Goal: Transaction & Acquisition: Obtain resource

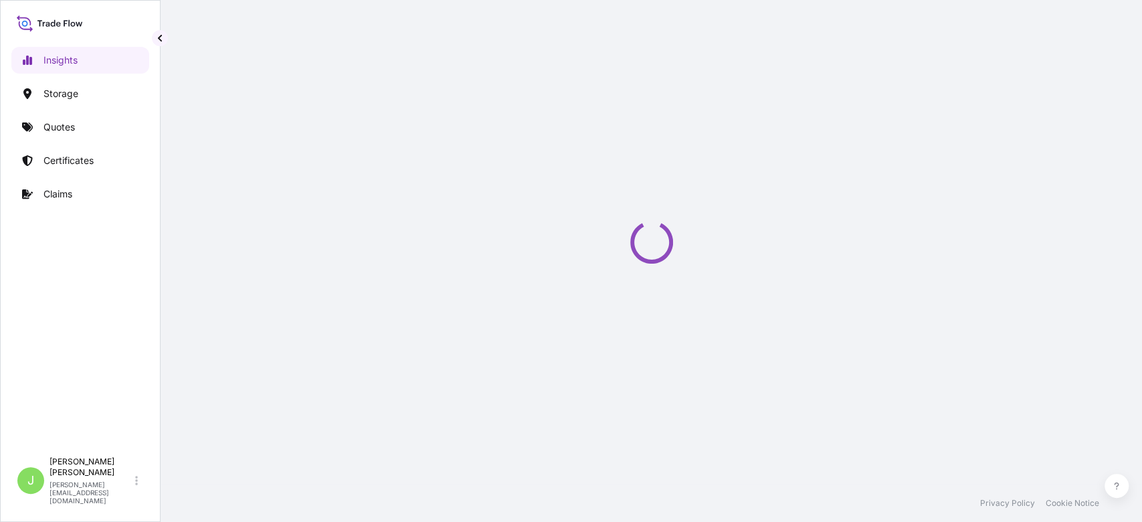
select select "2025"
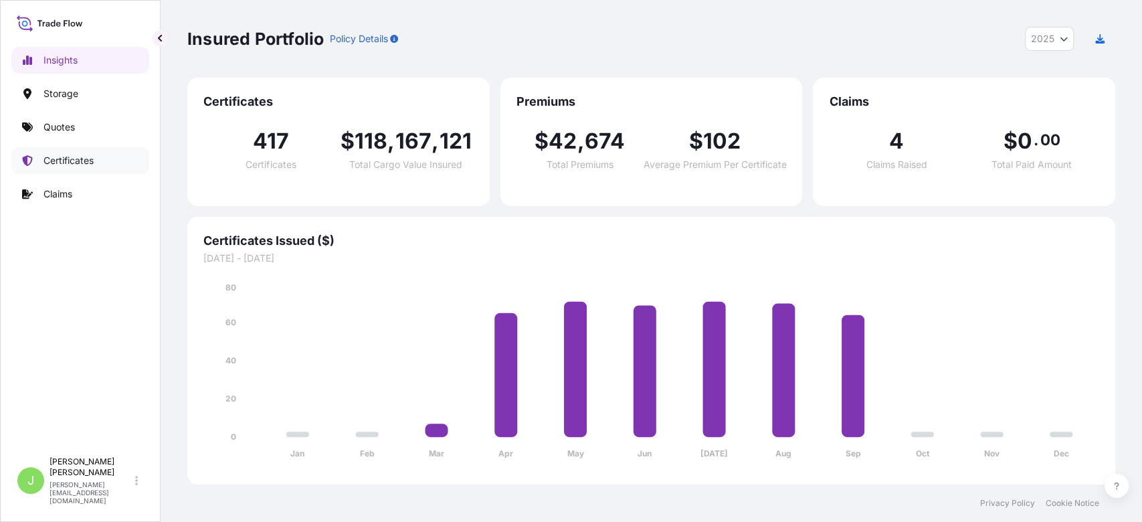
click at [66, 157] on p "Certificates" at bounding box center [69, 160] width 50 height 13
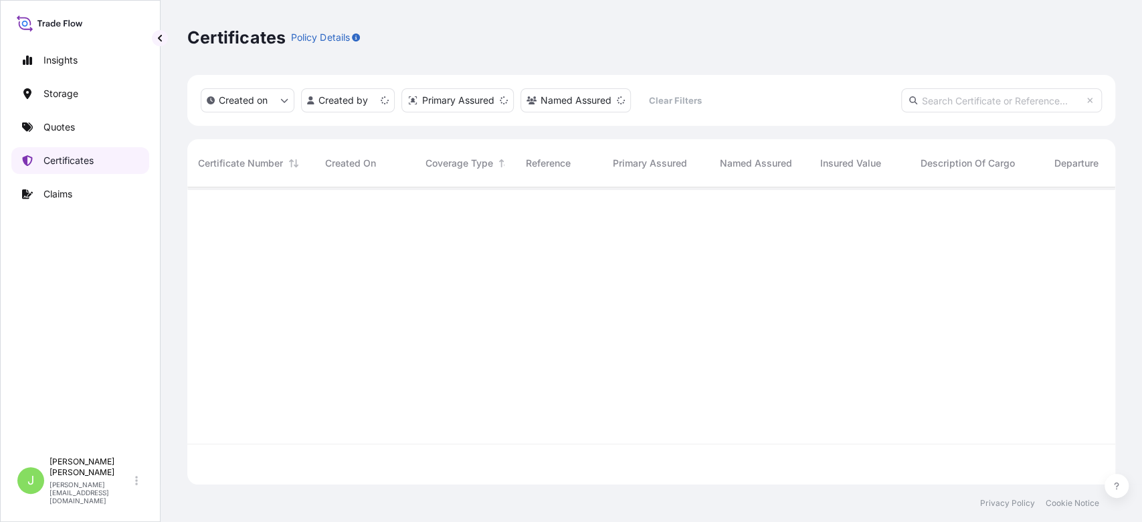
scroll to position [290, 914]
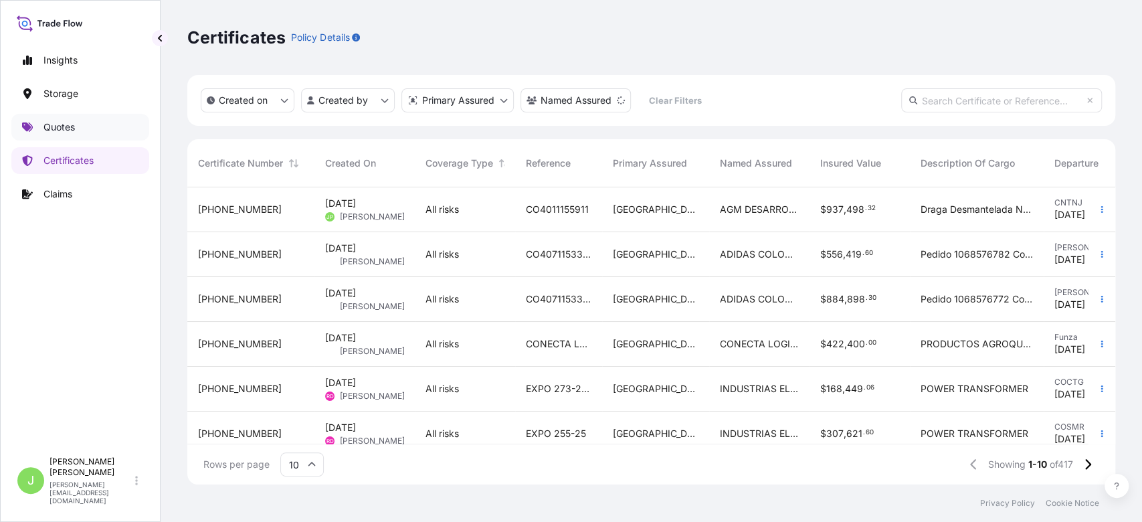
click at [106, 132] on link "Quotes" at bounding box center [80, 127] width 138 height 27
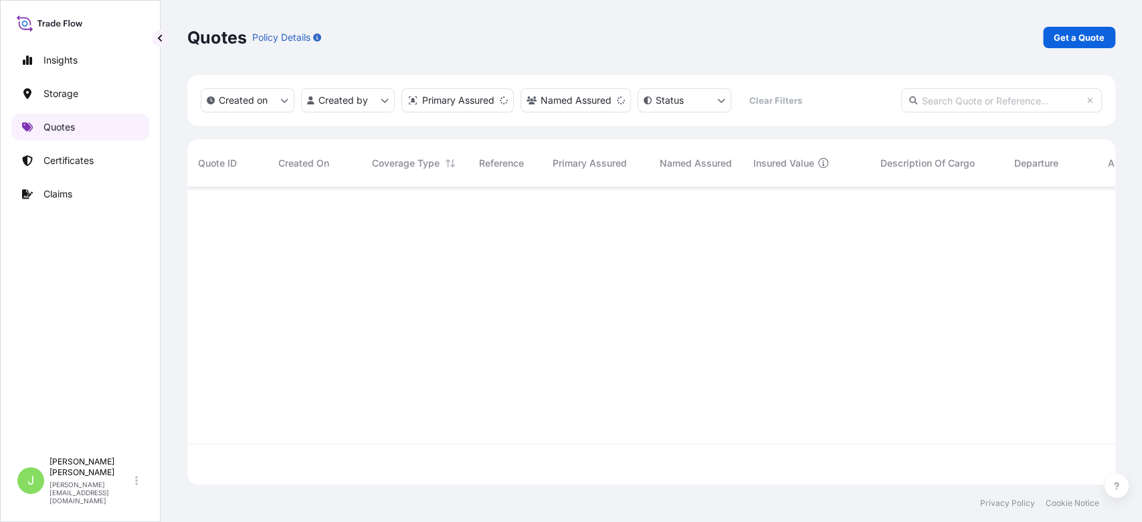
scroll to position [290, 914]
click at [1097, 29] on link "Get a Quote" at bounding box center [1079, 37] width 72 height 21
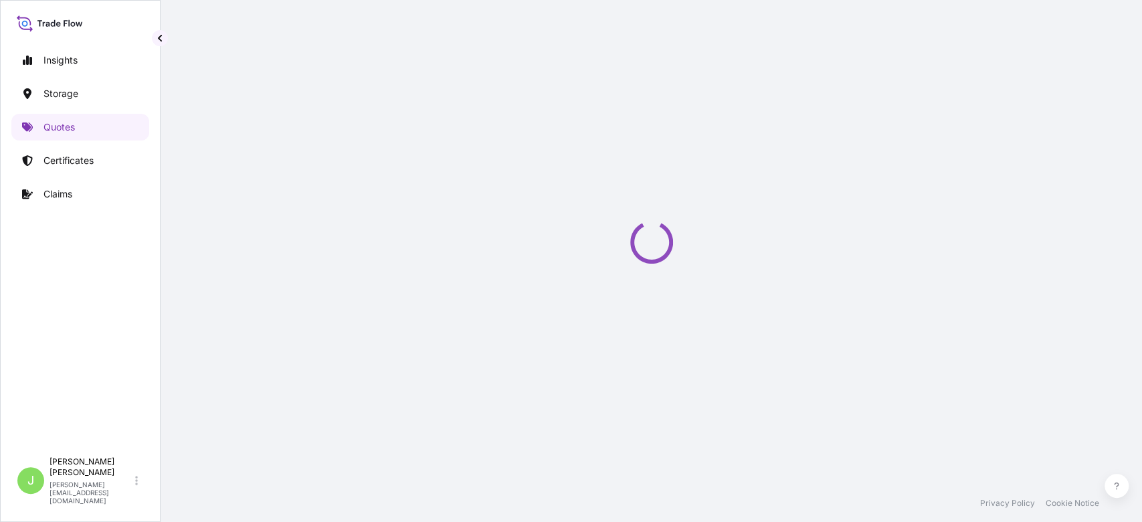
select select "Water"
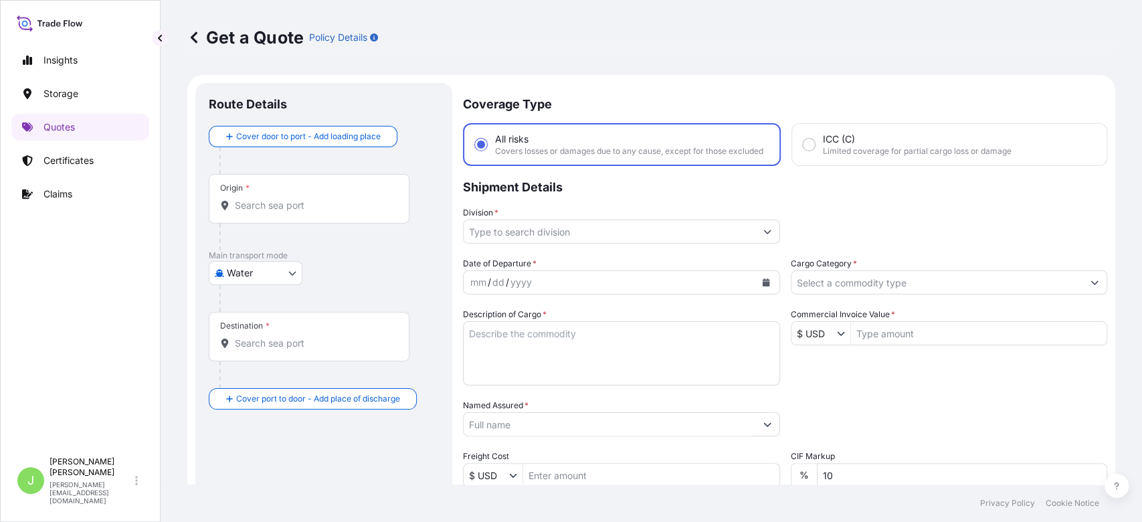
scroll to position [21, 0]
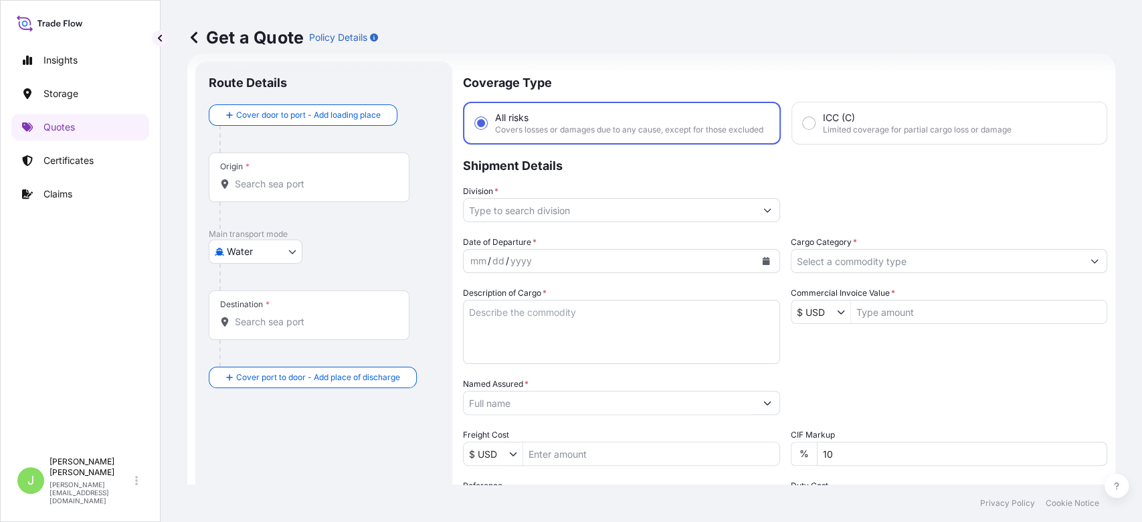
click at [310, 191] on div "Origin *" at bounding box center [309, 178] width 201 height 50
click at [310, 191] on input "Origin *" at bounding box center [314, 183] width 158 height 13
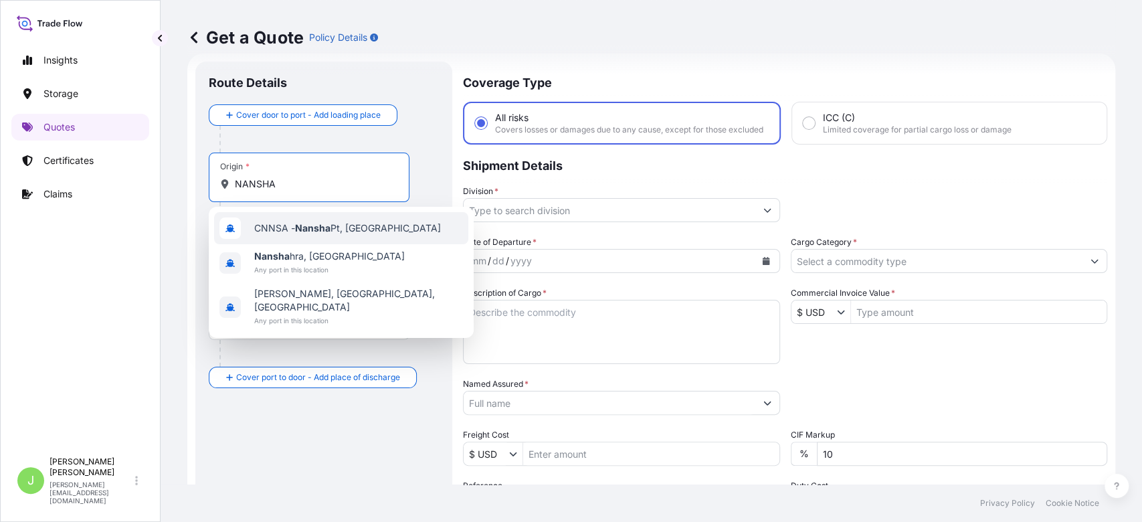
click at [333, 230] on span "CNNSA - Nansha Pt, China" at bounding box center [347, 228] width 187 height 13
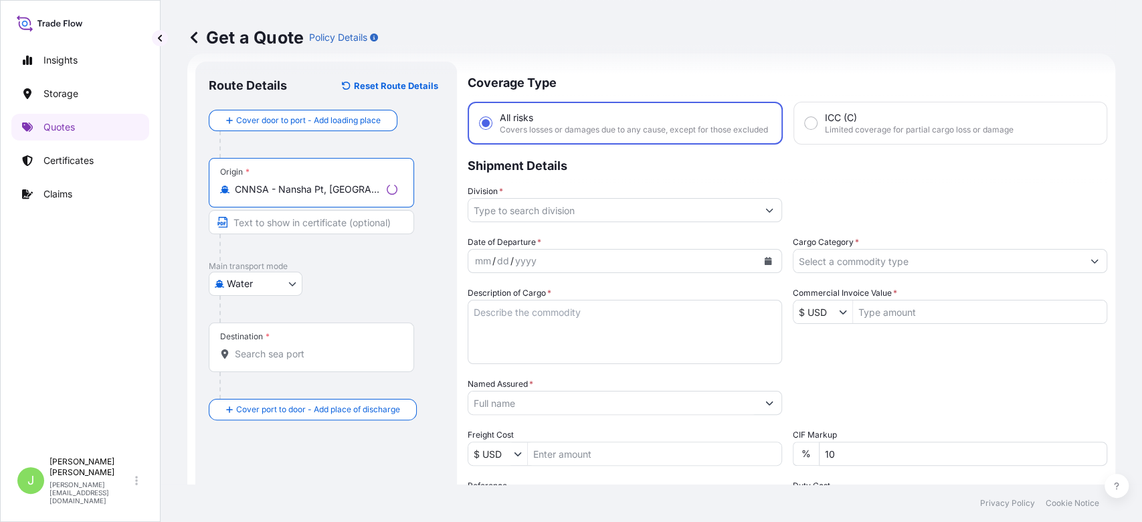
type input "CNNSA - Nansha Pt, China"
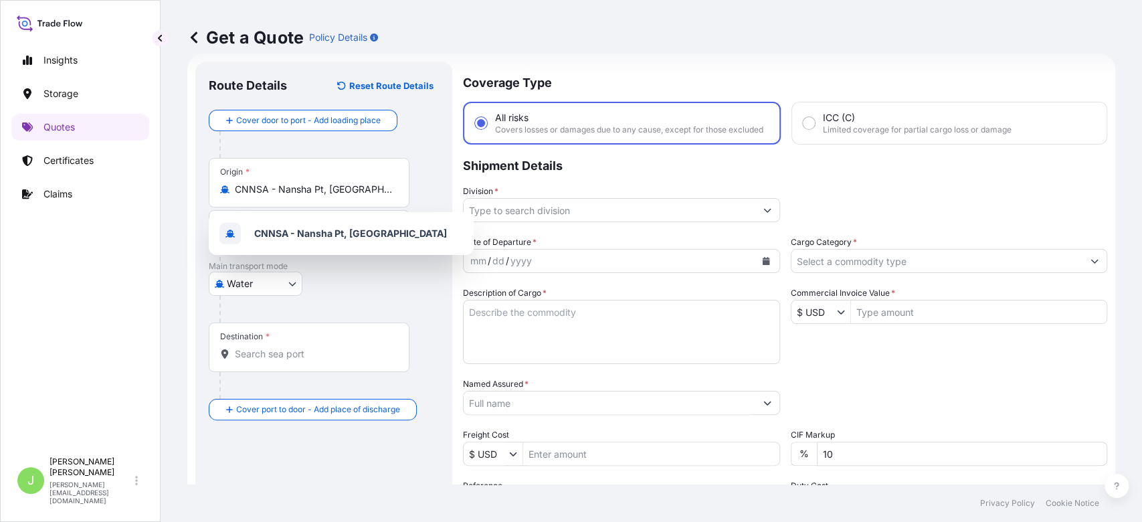
click at [289, 361] on div "Destination *" at bounding box center [309, 348] width 201 height 50
click at [289, 361] on input "Destination *" at bounding box center [314, 353] width 158 height 13
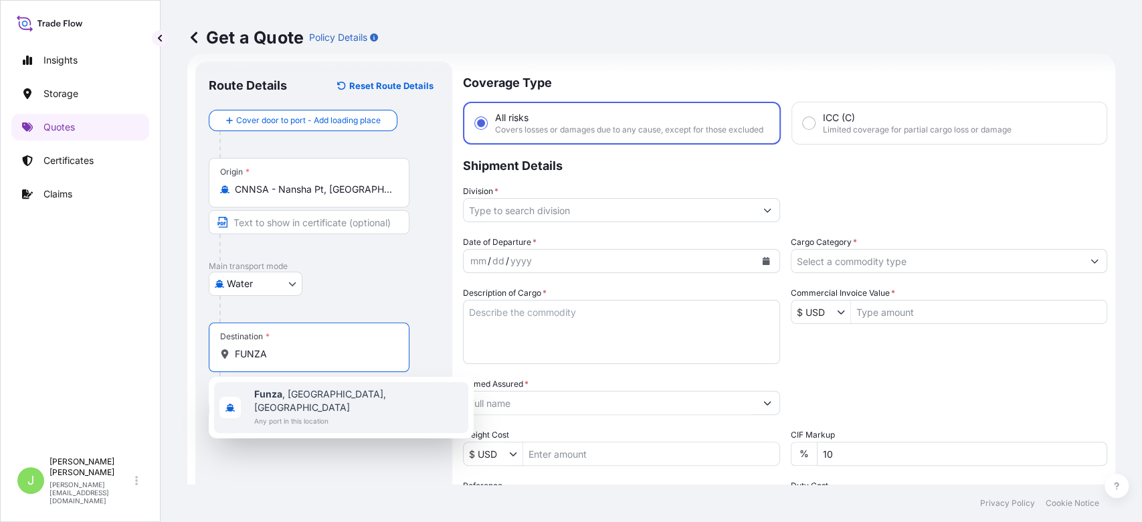
click at [369, 389] on span "Funza , Cundinamarca, Colombia" at bounding box center [358, 401] width 209 height 27
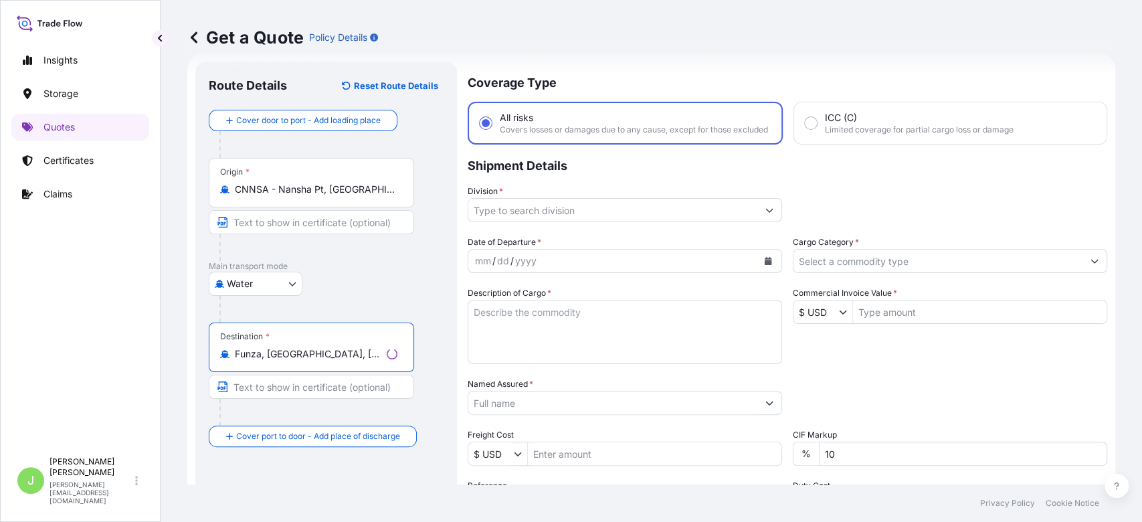
type input "Funza, Cundinamarca, Colombia"
click at [584, 222] on input "Division *" at bounding box center [612, 210] width 289 height 24
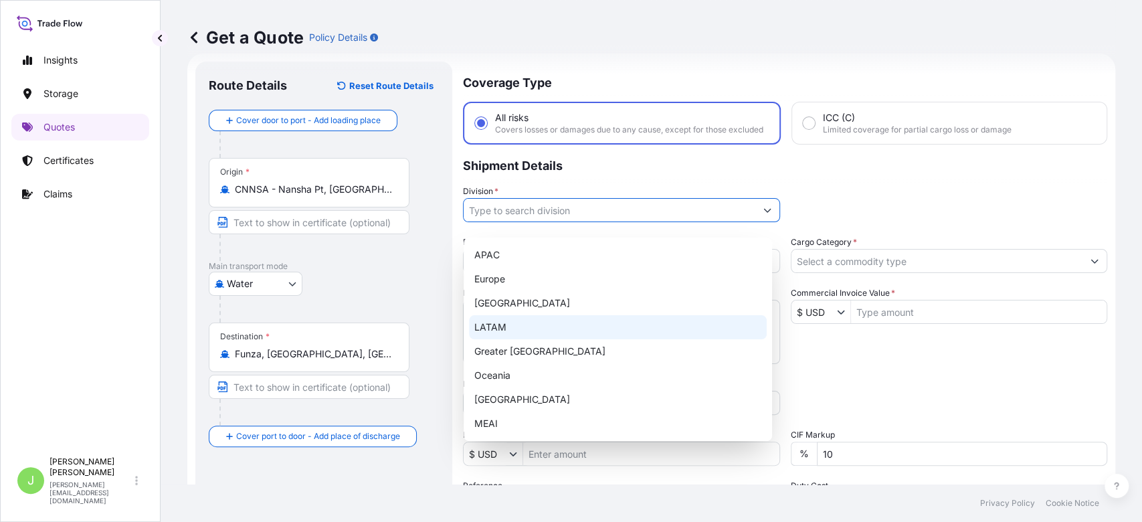
click at [508, 320] on div "LATAM" at bounding box center [618, 327] width 298 height 24
type input "LATAM"
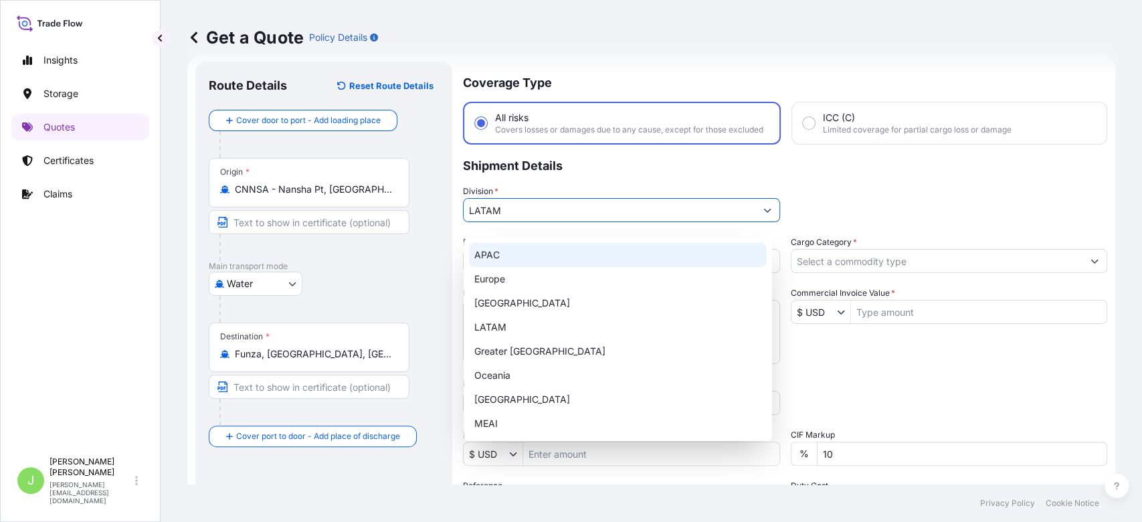
click at [845, 197] on div "Division * LATAM" at bounding box center [785, 203] width 644 height 37
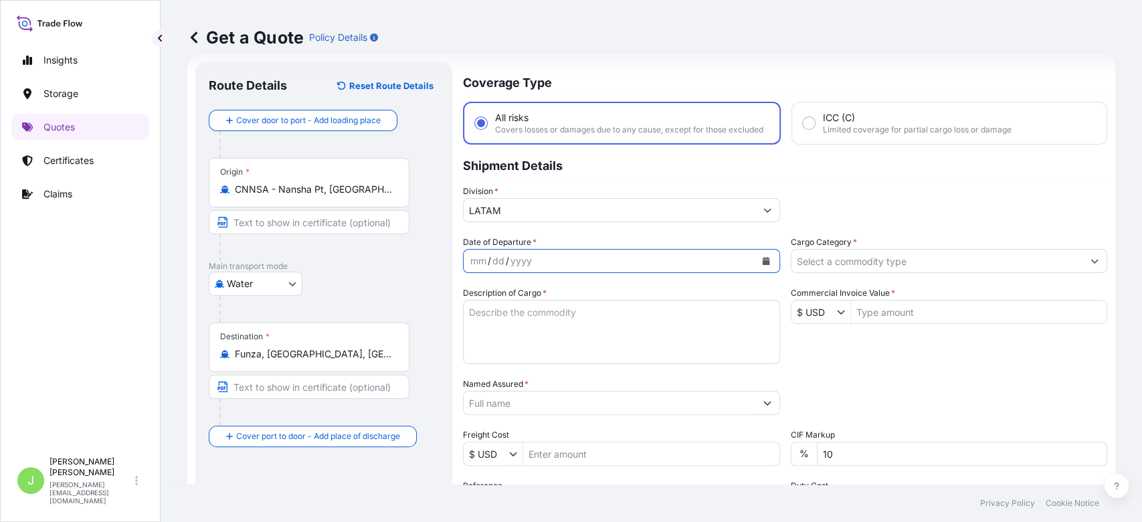
click at [762, 265] on icon "Calendar" at bounding box center [765, 261] width 7 height 8
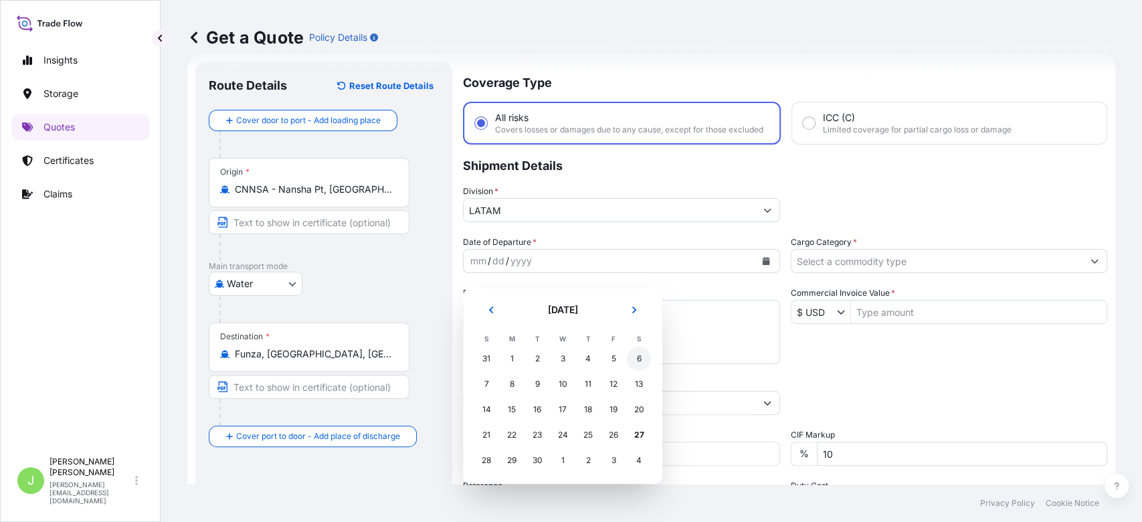
click at [640, 358] on div "6" at bounding box center [639, 359] width 24 height 24
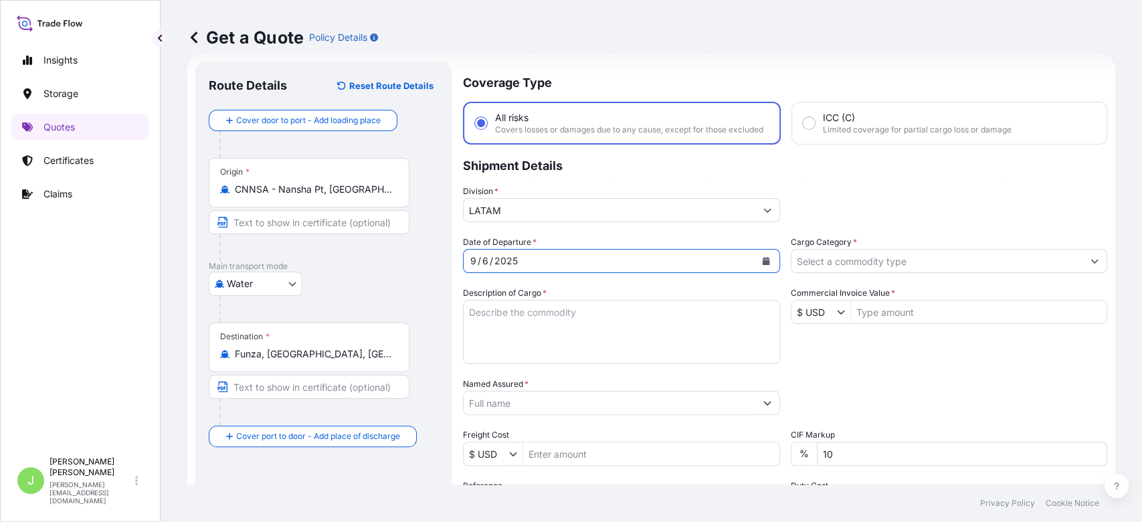
click at [513, 324] on textarea "Description of Cargo *" at bounding box center [621, 332] width 317 height 64
paste textarea "PVC FILM /SOLAR FILM HS CODE:3919 9090"
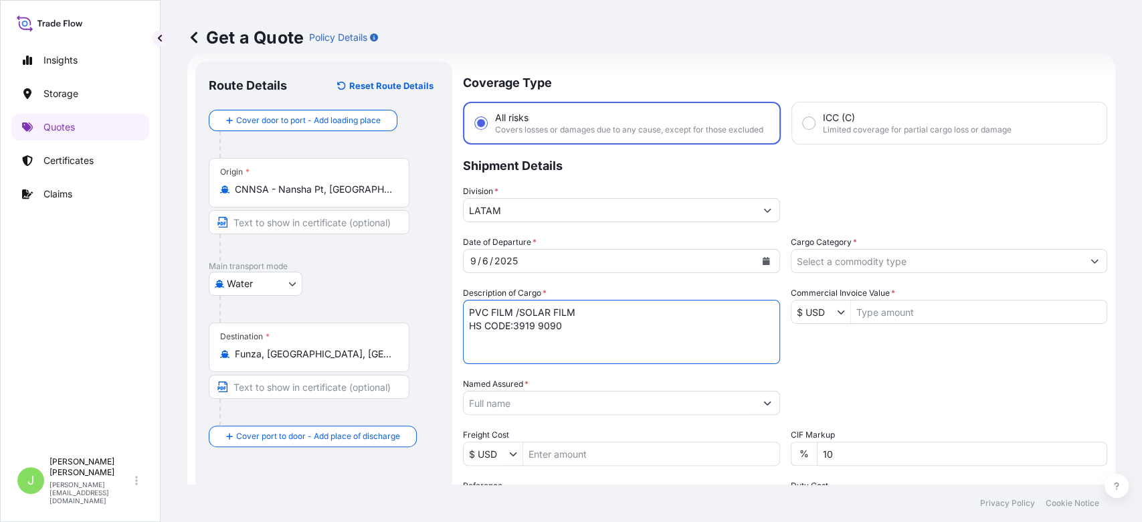
type textarea "PVC FILM /SOLAR FILM HS CODE:3919 9090"
click at [533, 406] on input "Named Assured *" at bounding box center [610, 403] width 292 height 24
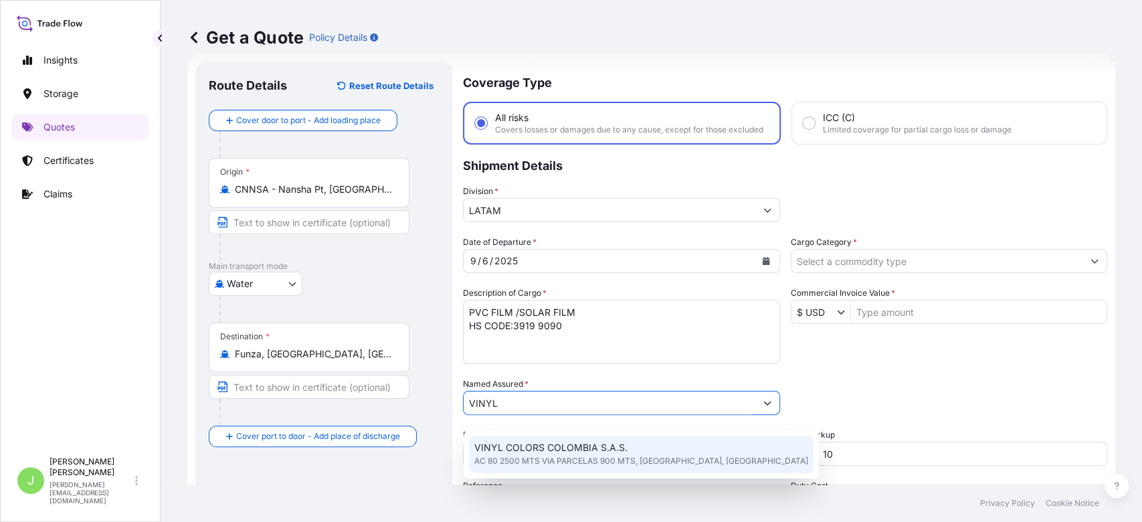
click at [547, 449] on span "VINYL COLORS COLOMBIA S.A.S." at bounding box center [551, 447] width 153 height 13
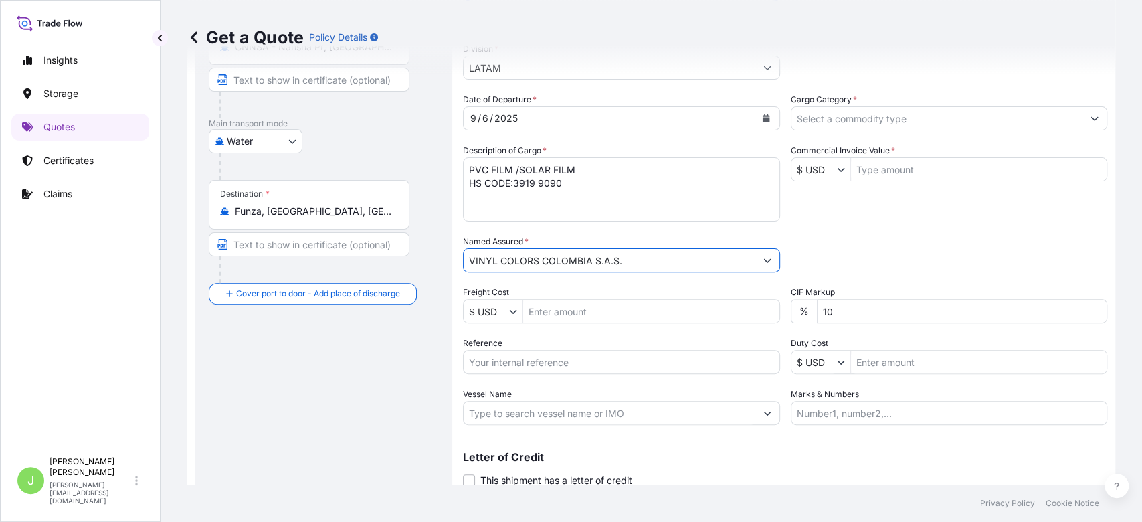
scroll to position [165, 0]
type input "VINYL COLORS COLOMBIA S.A.S."
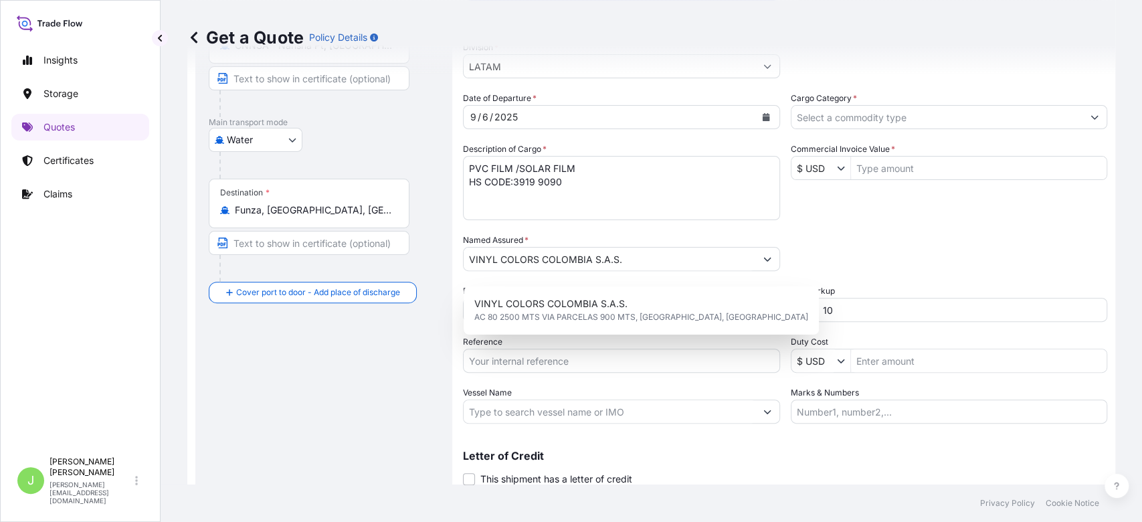
click at [415, 352] on div "Route Details Reset Route Details Cover door to port - Add loading place Place …" at bounding box center [324, 220] width 230 height 579
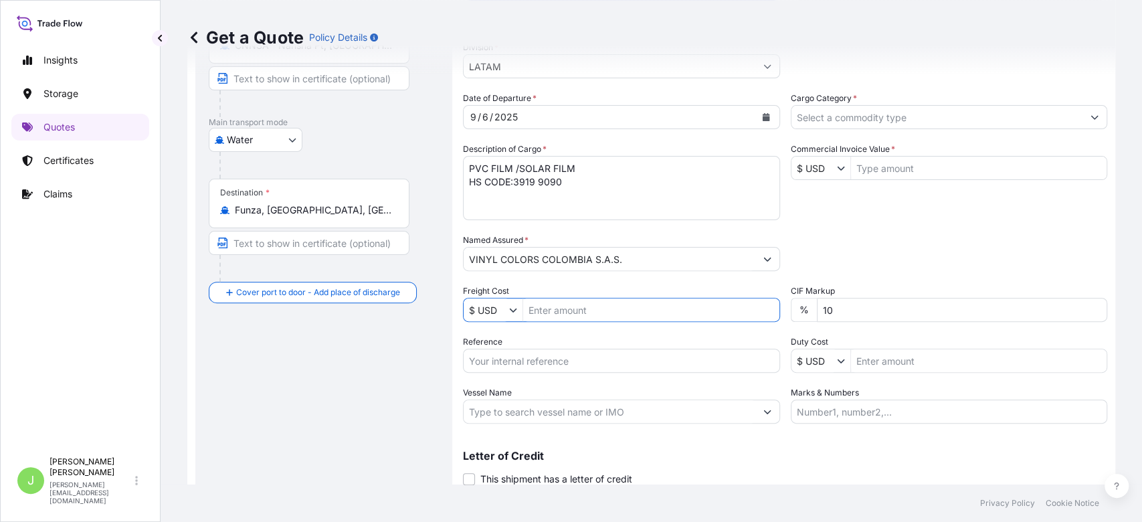
click at [555, 318] on input "Freight Cost" at bounding box center [651, 310] width 256 height 24
type input "1,650"
click at [525, 363] on input "Reference" at bounding box center [621, 361] width 317 height 24
paste input "CO4031155330"
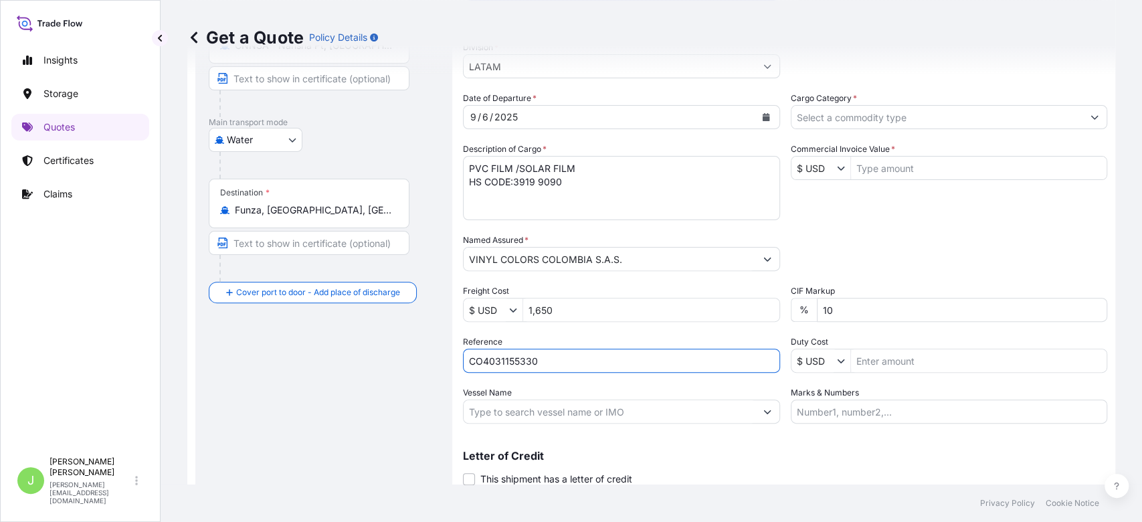
type input "CO4031155330"
click at [525, 424] on input "Vessel Name" at bounding box center [610, 412] width 292 height 24
paste input "EVER LIBERAL / 0479-067E"
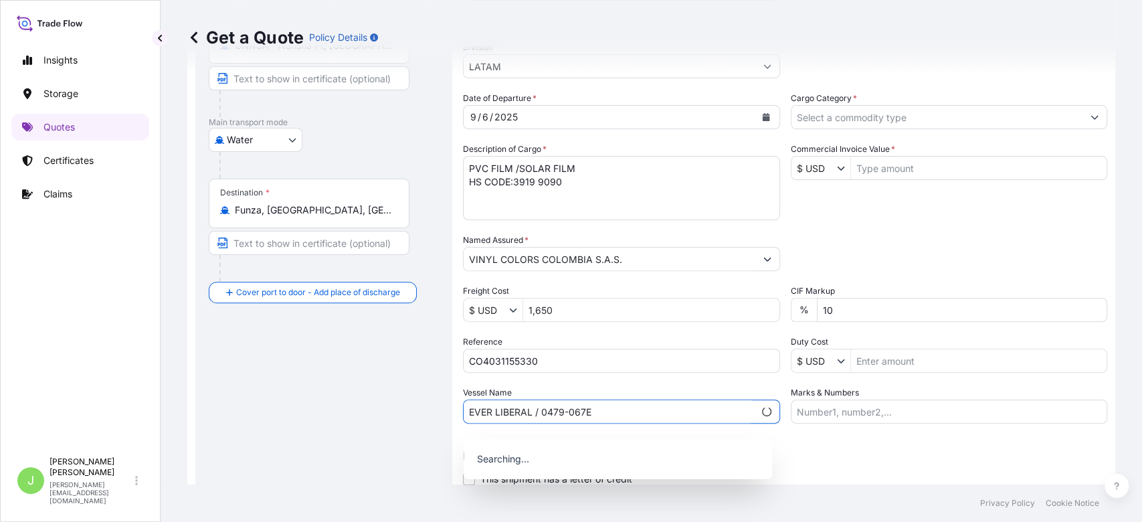
type input "EVER LIBERAL / 0479-067E"
click at [893, 129] on input "Cargo Category *" at bounding box center [938, 117] width 292 height 24
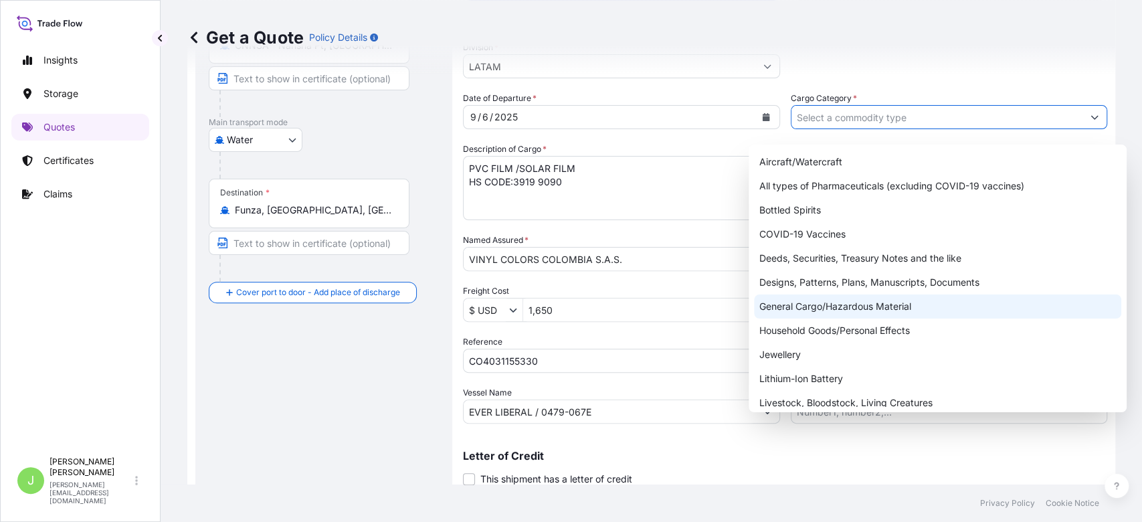
click at [832, 305] on div "General Cargo/Hazardous Material" at bounding box center [937, 306] width 367 height 24
type input "General Cargo/Hazardous Material"
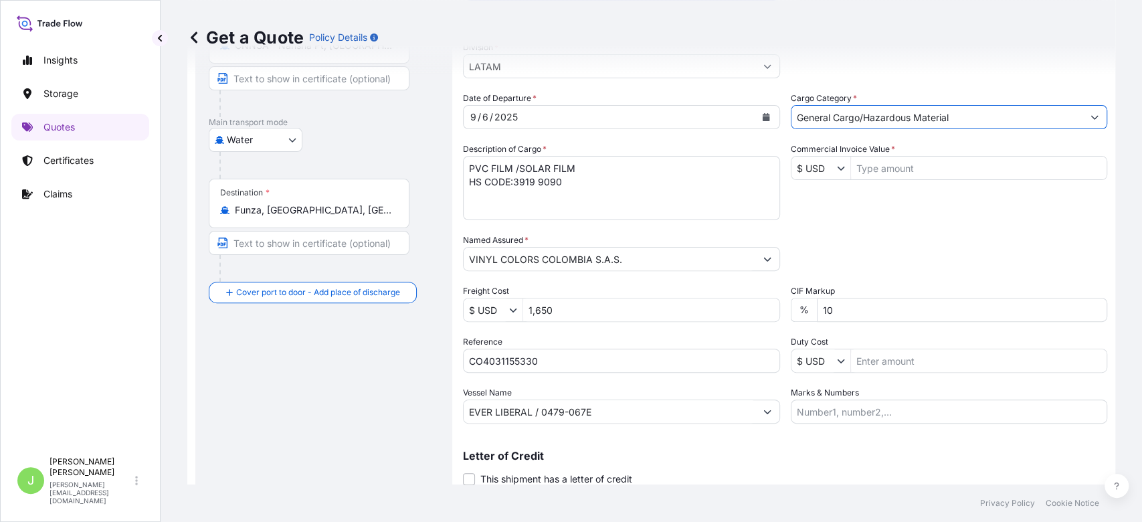
click at [900, 211] on div "Date of Departure * 9 / 6 / 2025 Cargo Category * General Cargo/Hazardous Mater…" at bounding box center [785, 258] width 644 height 332
click at [876, 180] on input "Commercial Invoice Value *" at bounding box center [979, 168] width 256 height 24
type input "32,180"
click at [889, 253] on div "Packing Category Type to search a container mode Please select a primary mode o…" at bounding box center [949, 252] width 317 height 37
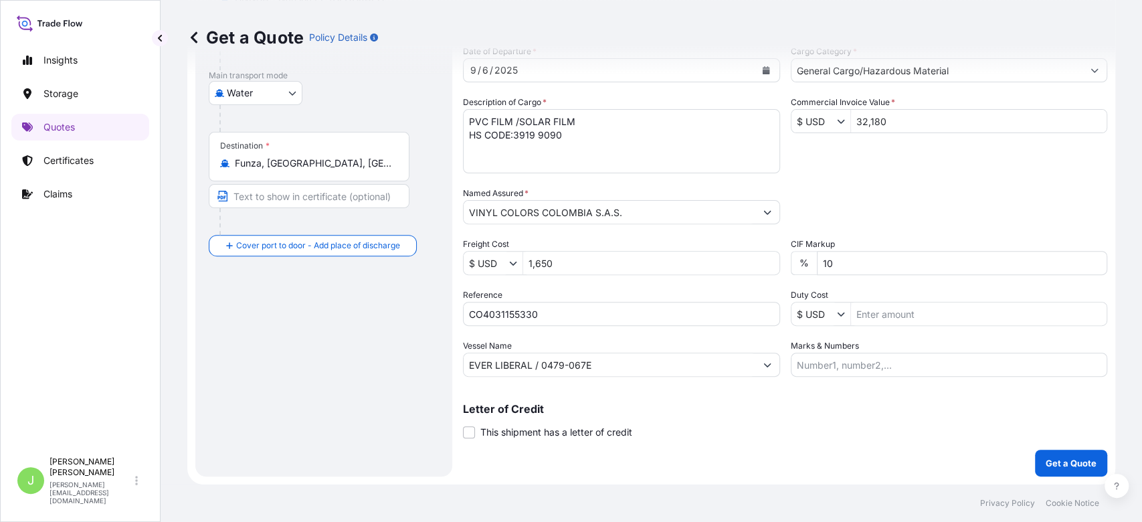
scroll to position [222, 0]
click at [814, 371] on input "Marks & Numbers" at bounding box center [949, 365] width 317 height 24
paste input "CGZSE0031217A"
paste input "0.35"
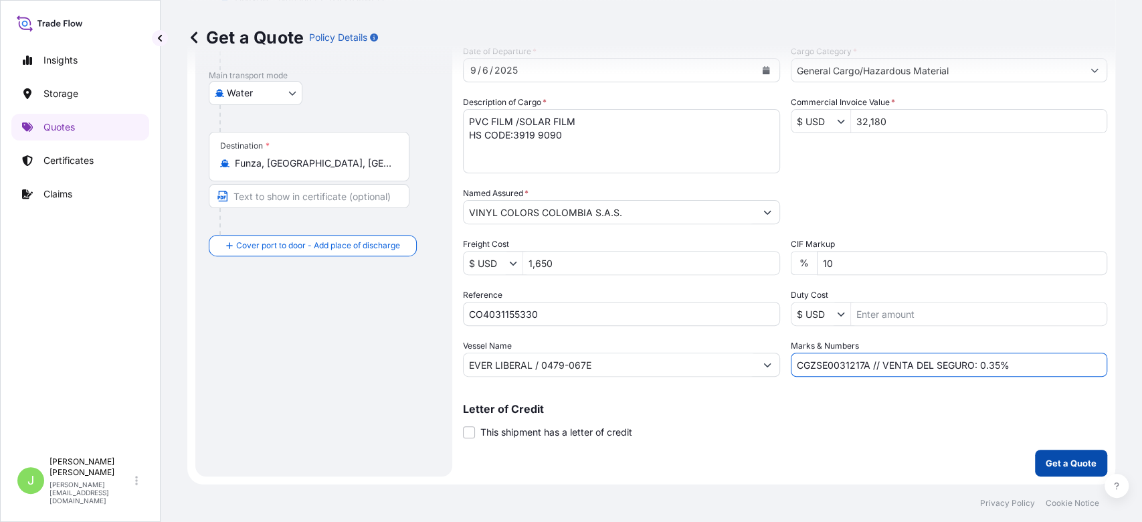
type input "CGZSE0031217A // VENTA DEL SEGURO: 0.35%"
click at [1047, 454] on button "Get a Quote" at bounding box center [1071, 463] width 72 height 27
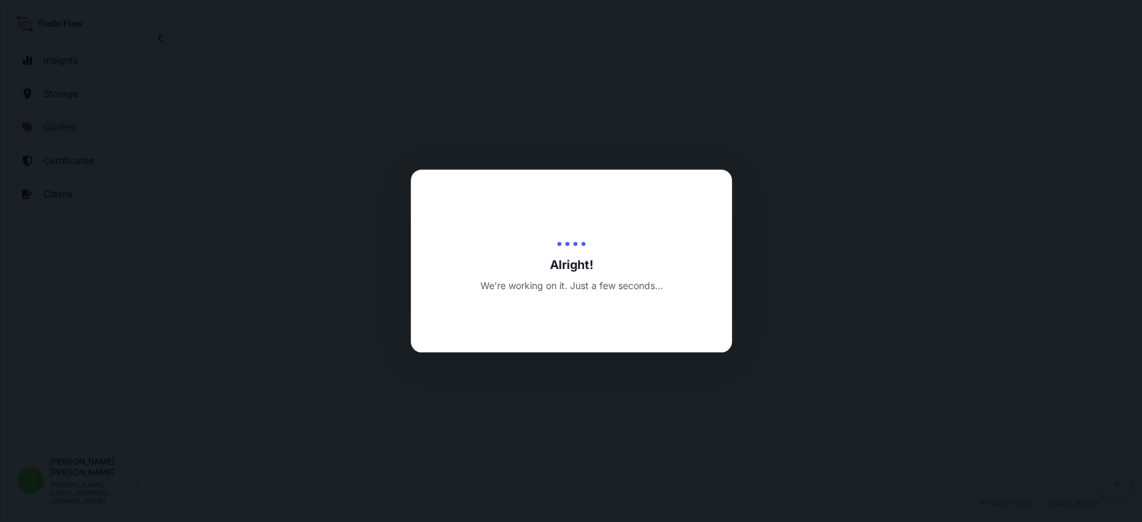
select select "Water"
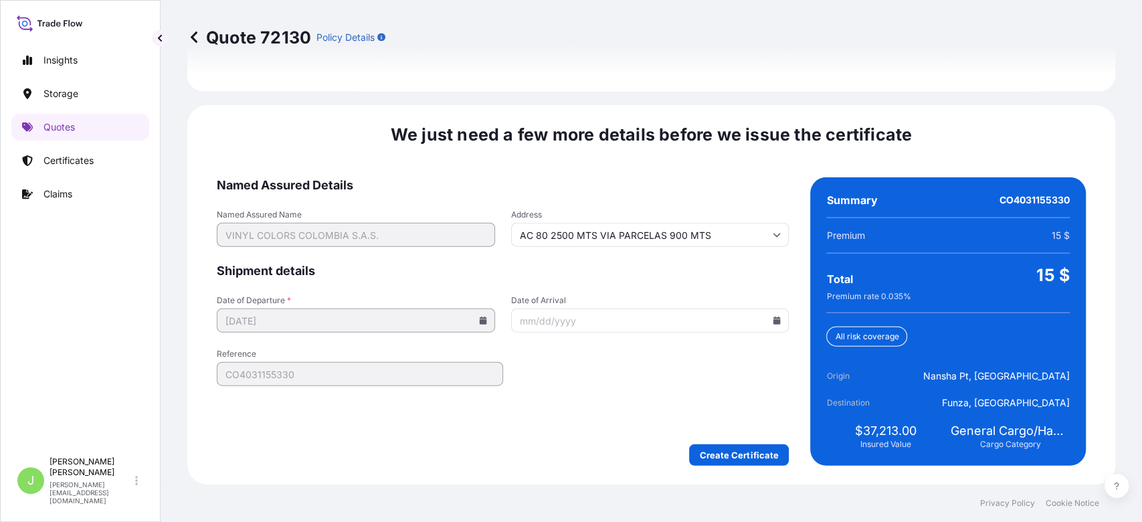
scroll to position [2034, 0]
click at [713, 444] on form "Named Assured Details Named Assured Name VINYL COLORS COLOMBIA S.A.S. Address A…" at bounding box center [503, 321] width 572 height 288
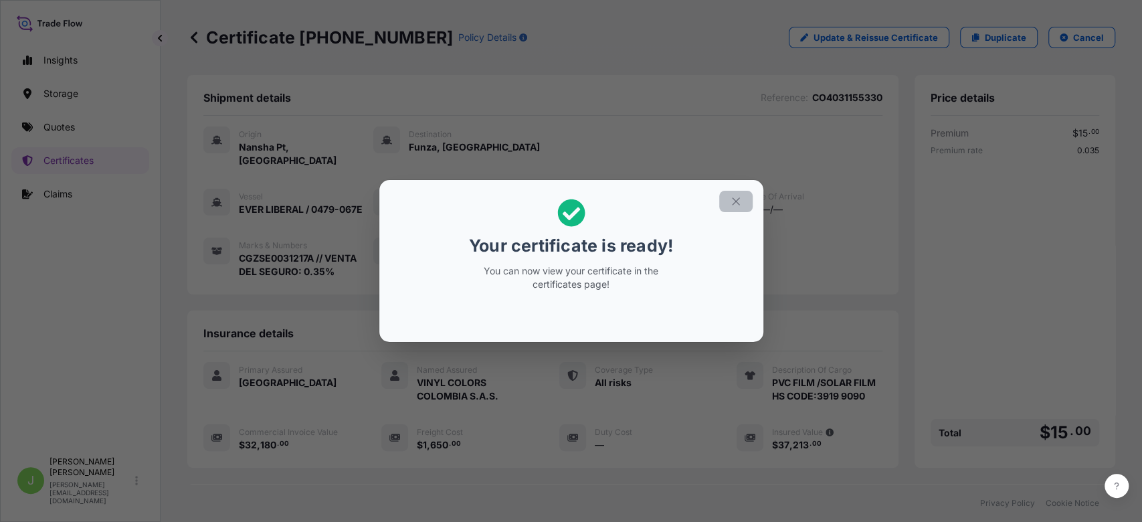
click at [734, 208] on button "button" at bounding box center [735, 201] width 33 height 21
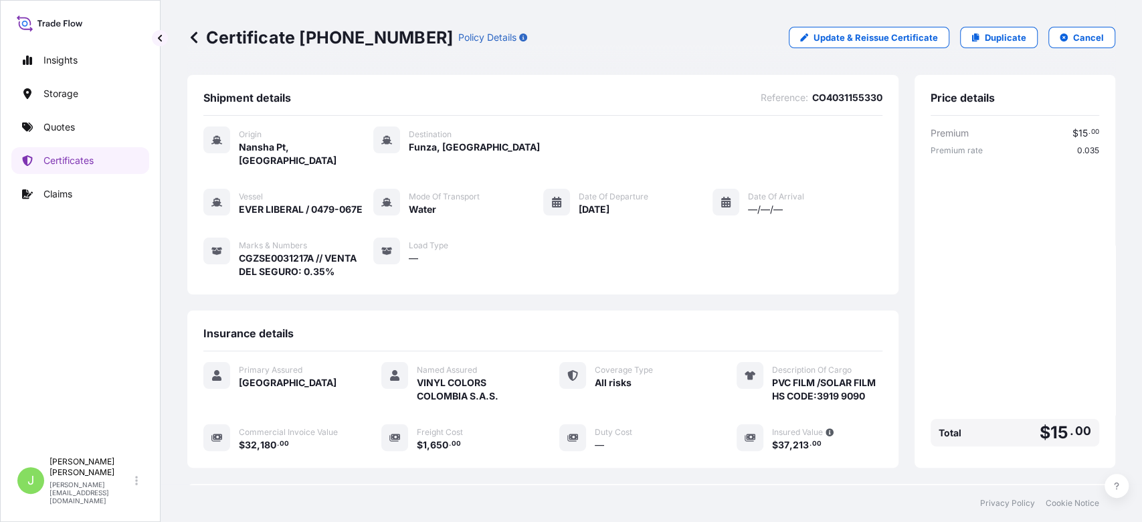
click at [305, 39] on p "Certificate 31619-438-1" at bounding box center [320, 37] width 266 height 21
copy p "Certificate 31619-438-1"
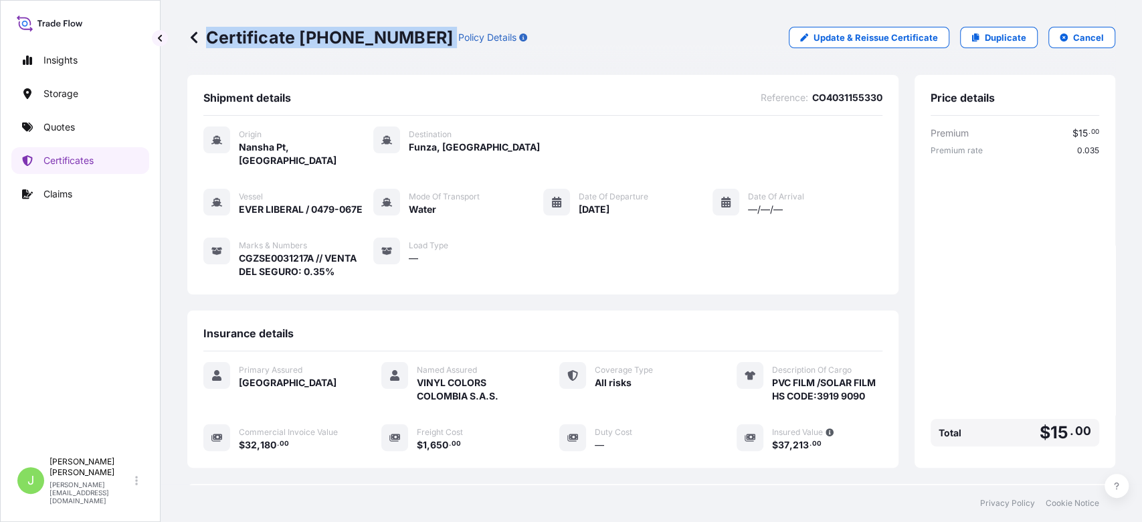
scroll to position [193, 0]
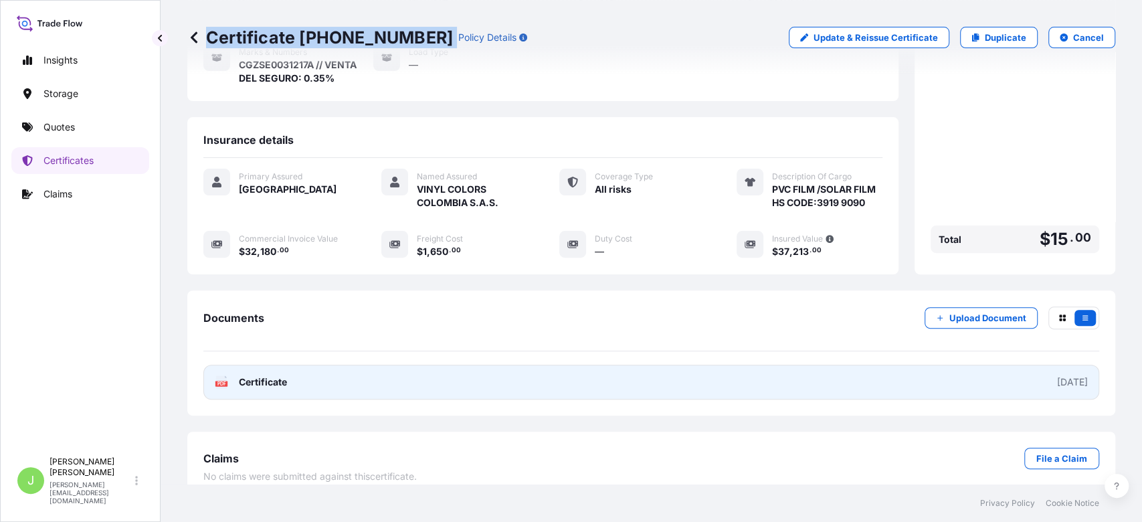
click at [367, 367] on link "PDF Certificate 2025-09-27" at bounding box center [651, 382] width 896 height 35
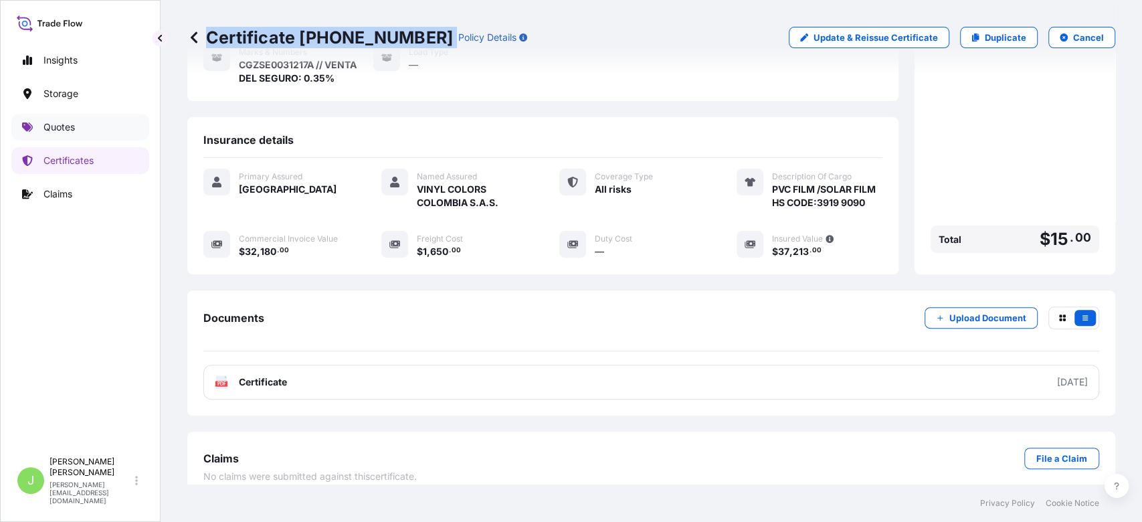
click at [78, 120] on link "Quotes" at bounding box center [80, 127] width 138 height 27
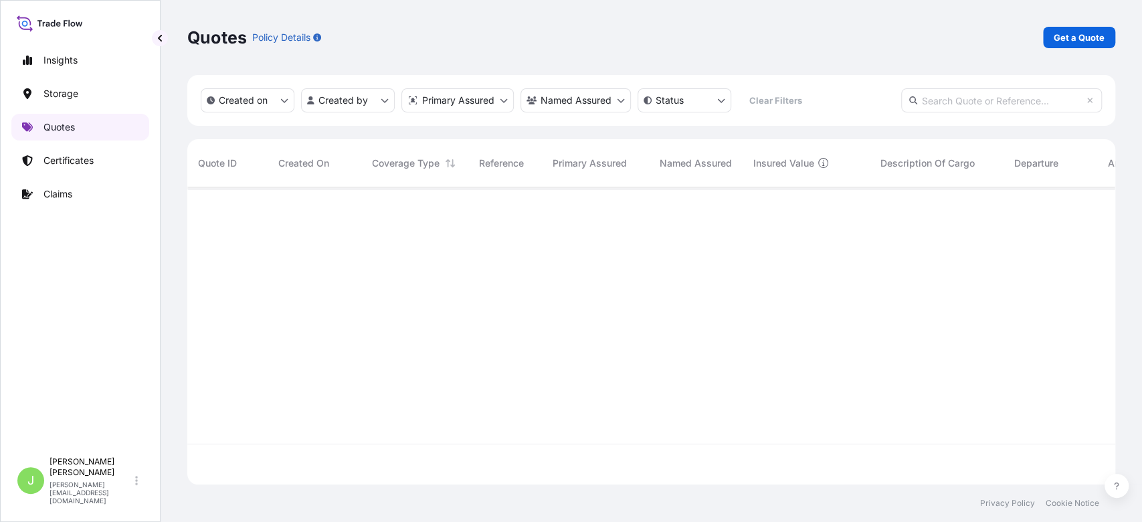
scroll to position [290, 914]
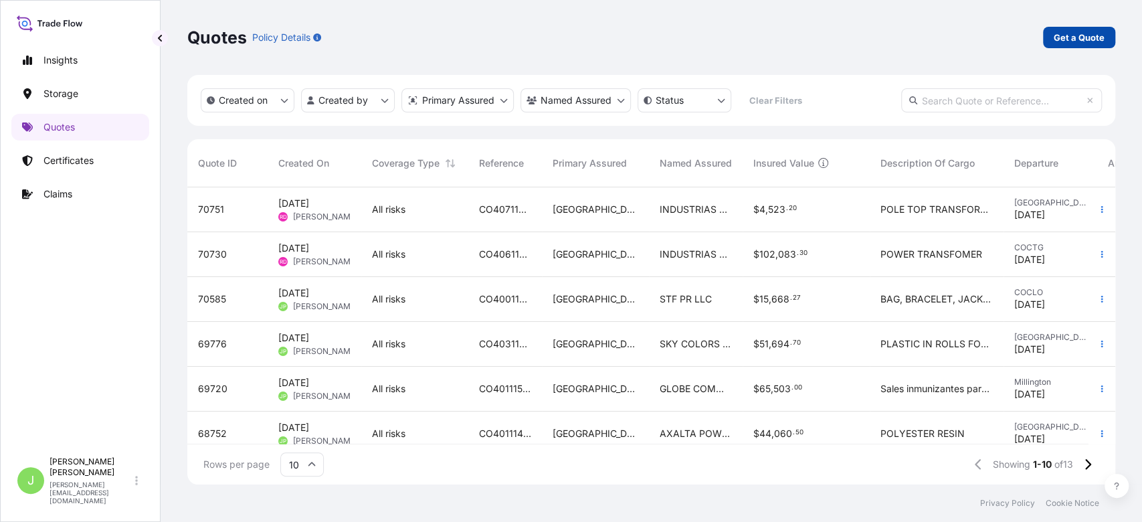
click at [1080, 33] on p "Get a Quote" at bounding box center [1079, 37] width 51 height 13
select select "Water"
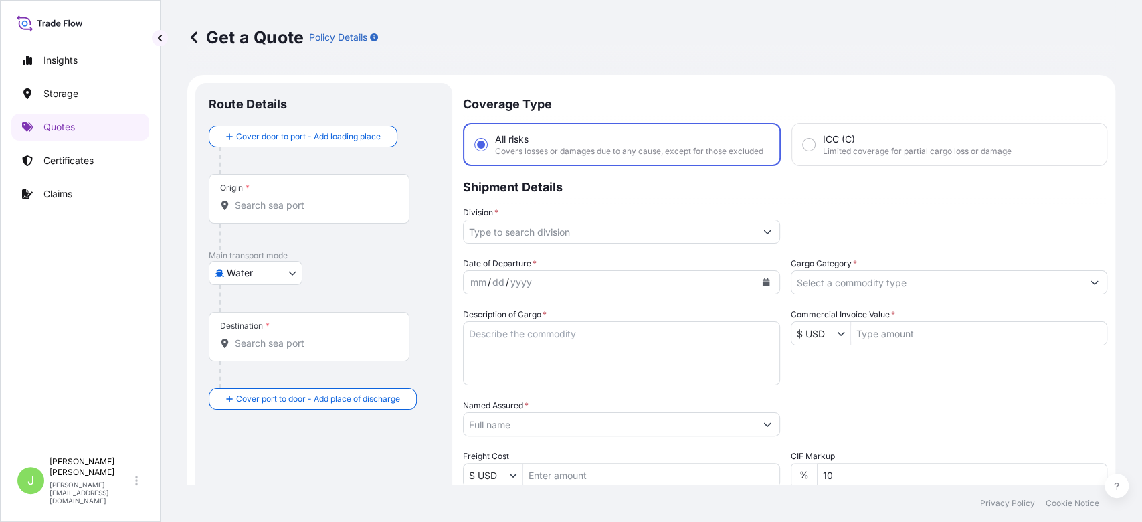
scroll to position [21, 0]
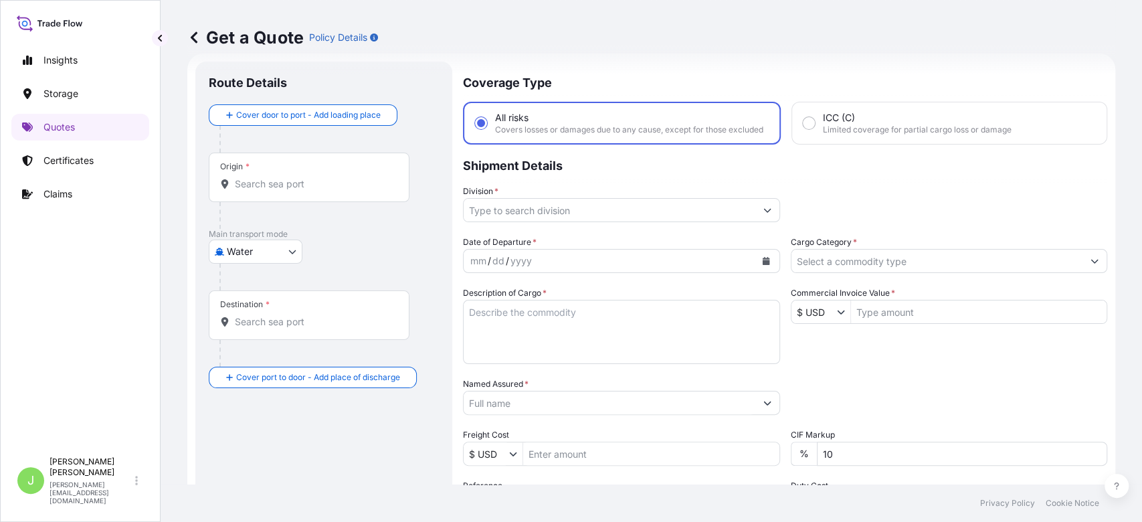
click at [374, 187] on input "Origin *" at bounding box center [314, 183] width 158 height 13
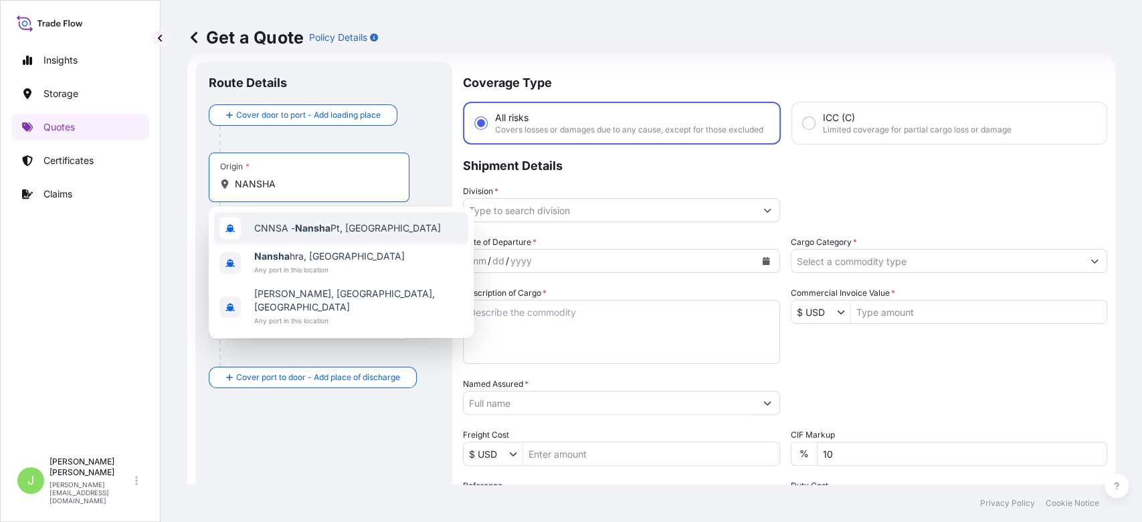
click at [292, 239] on div "CNNSA - Nansha Pt, China" at bounding box center [341, 228] width 254 height 32
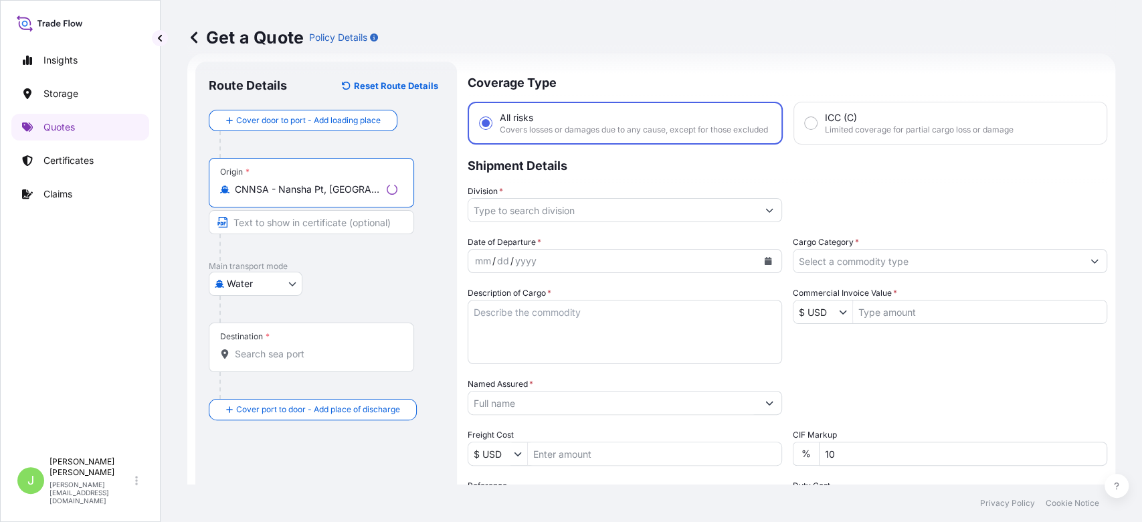
type input "CNNSA - Nansha Pt, China"
click at [284, 357] on input "Destination *" at bounding box center [316, 353] width 163 height 13
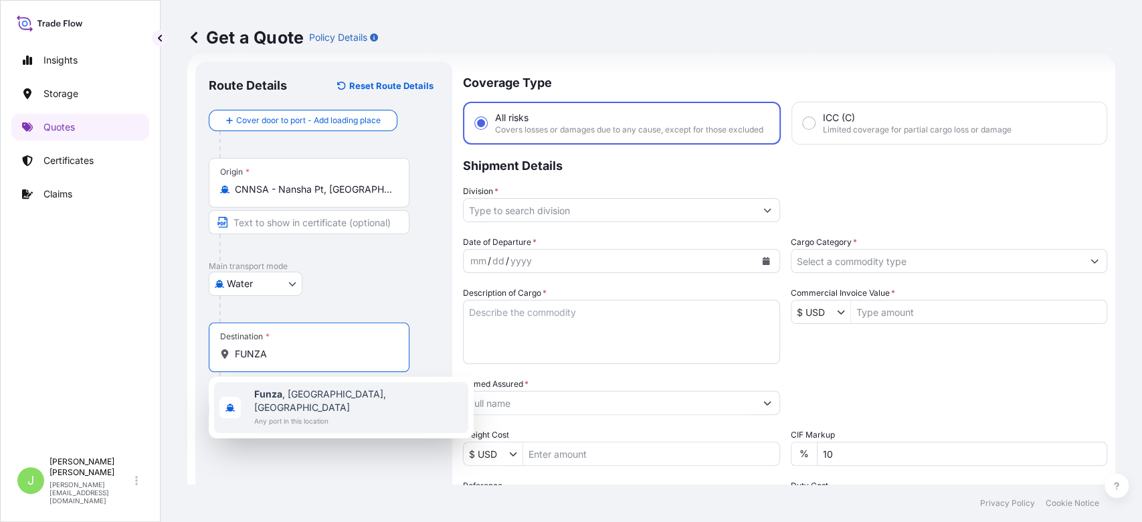
click at [279, 398] on b "Funza" at bounding box center [268, 393] width 28 height 11
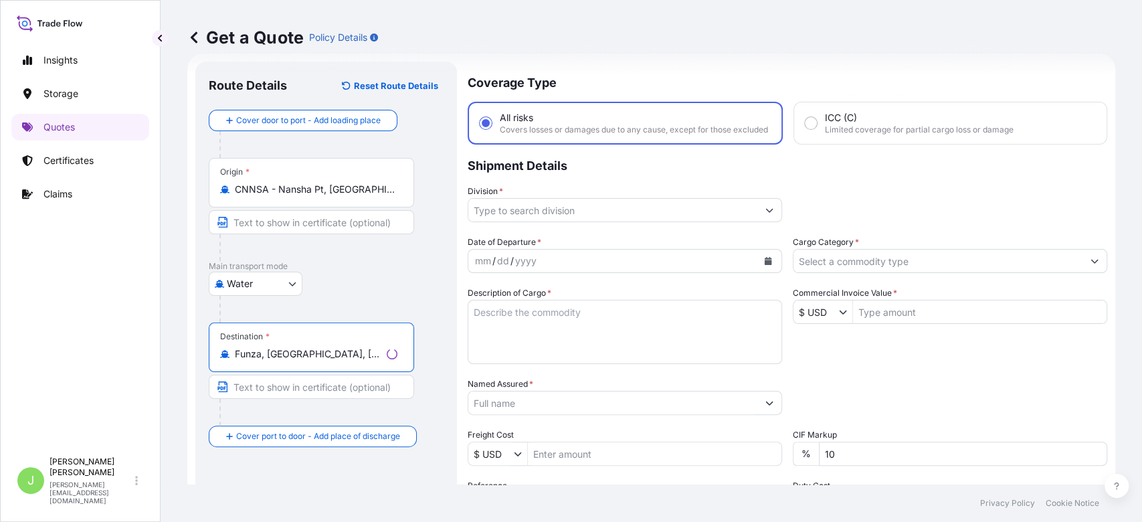
type input "Funza, Cundinamarca, Colombia"
click at [636, 222] on input "Division *" at bounding box center [612, 210] width 289 height 24
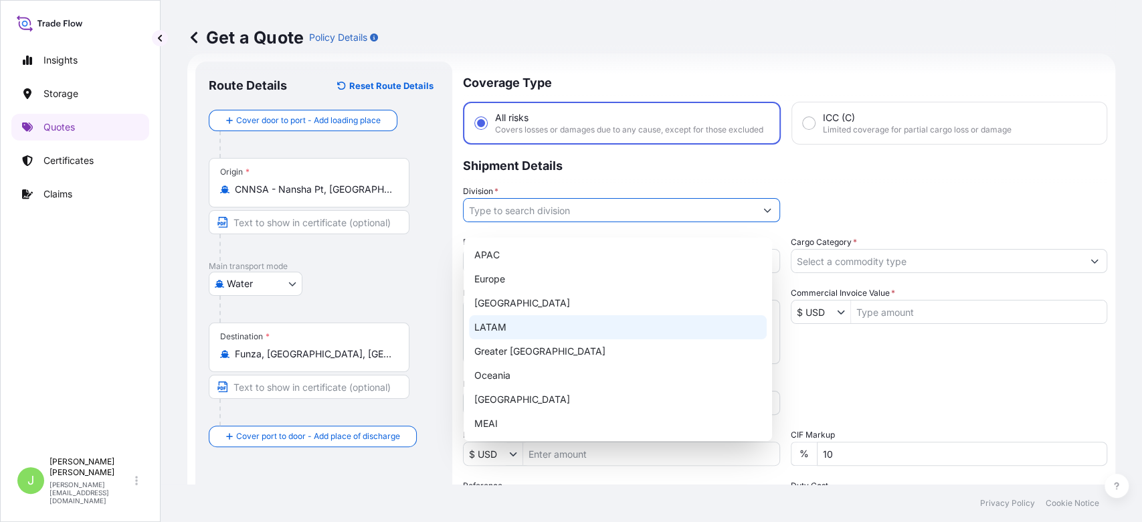
click at [536, 327] on div "LATAM" at bounding box center [618, 327] width 298 height 24
type input "LATAM"
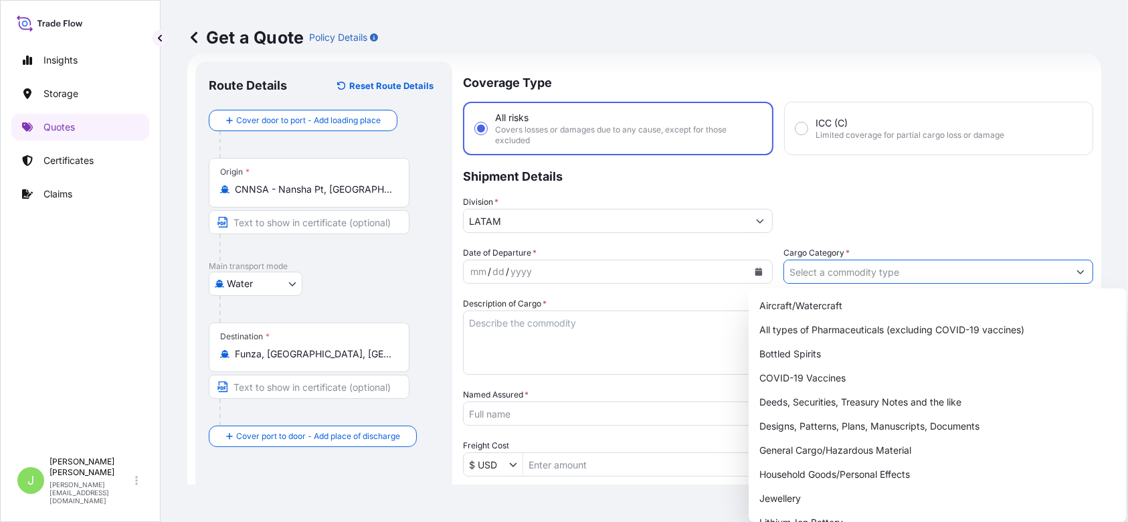
click at [888, 273] on input "Cargo Category *" at bounding box center [926, 272] width 284 height 24
click at [774, 460] on div "General Cargo/Hazardous Material" at bounding box center [937, 450] width 367 height 24
type input "General Cargo/Hazardous Material"
click at [752, 262] on button "Calendar" at bounding box center [758, 271] width 21 height 21
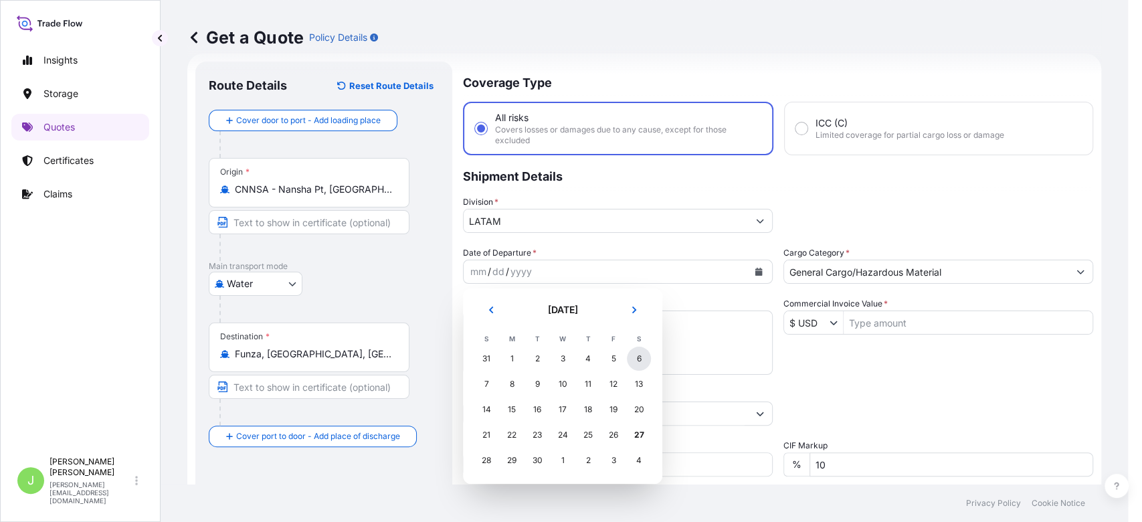
click at [639, 360] on div "6" at bounding box center [639, 359] width 24 height 24
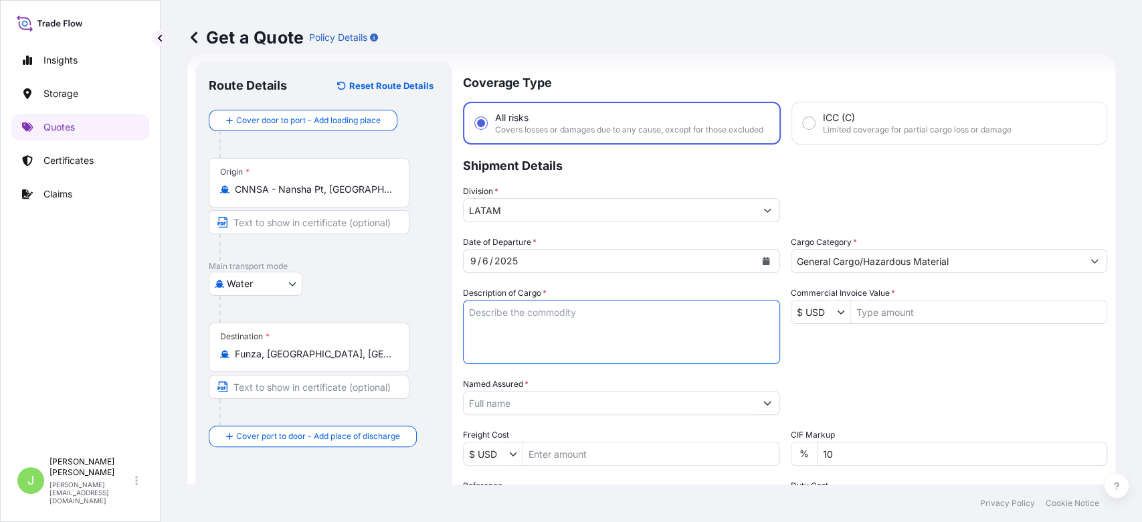
click at [503, 346] on textarea "Description of Cargo *" at bounding box center [621, 332] width 317 height 64
paste textarea "PVC FILM /SOLAR FILM HS CODE:3919 9090"
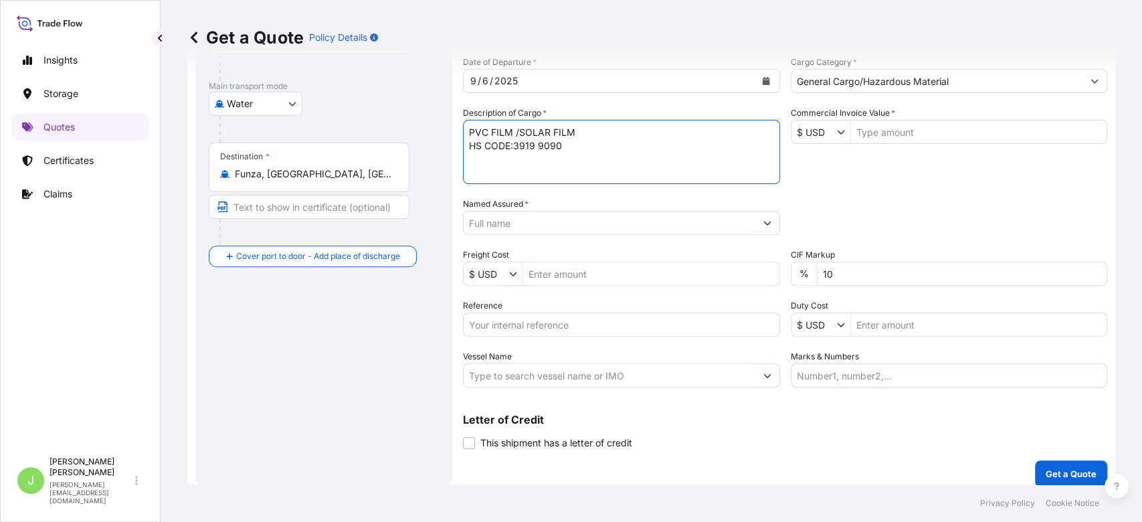
scroll to position [199, 0]
type textarea "PVC FILM /SOLAR FILM HS CODE:3919 9090"
click at [541, 234] on input "Named Assured *" at bounding box center [610, 225] width 292 height 24
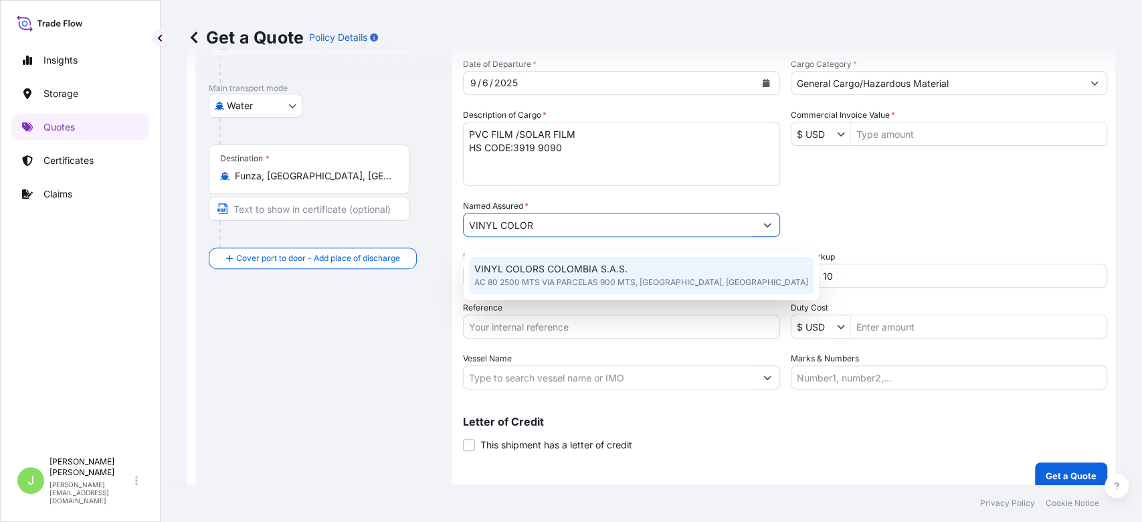
click at [545, 269] on span "VINYL COLORS COLOMBIA S.A.S." at bounding box center [551, 268] width 153 height 13
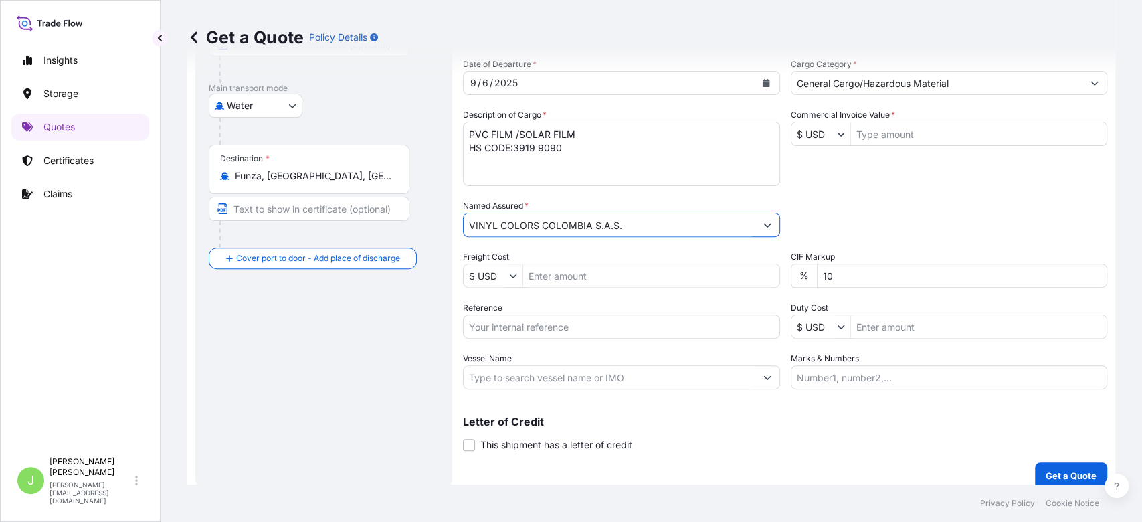
type input "VINYL COLORS COLOMBIA S.A.S."
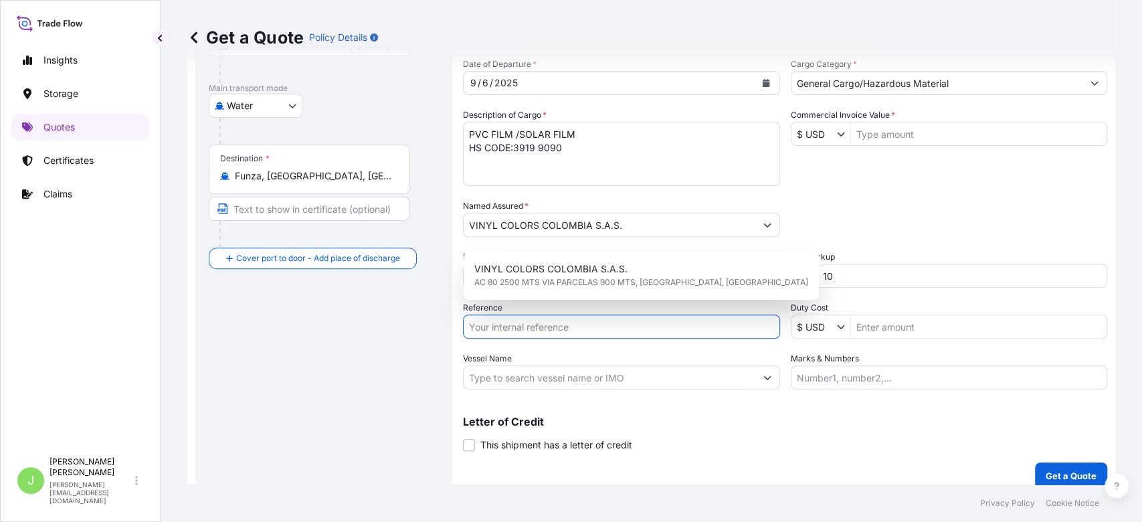
click at [537, 335] on input "Reference" at bounding box center [621, 327] width 317 height 24
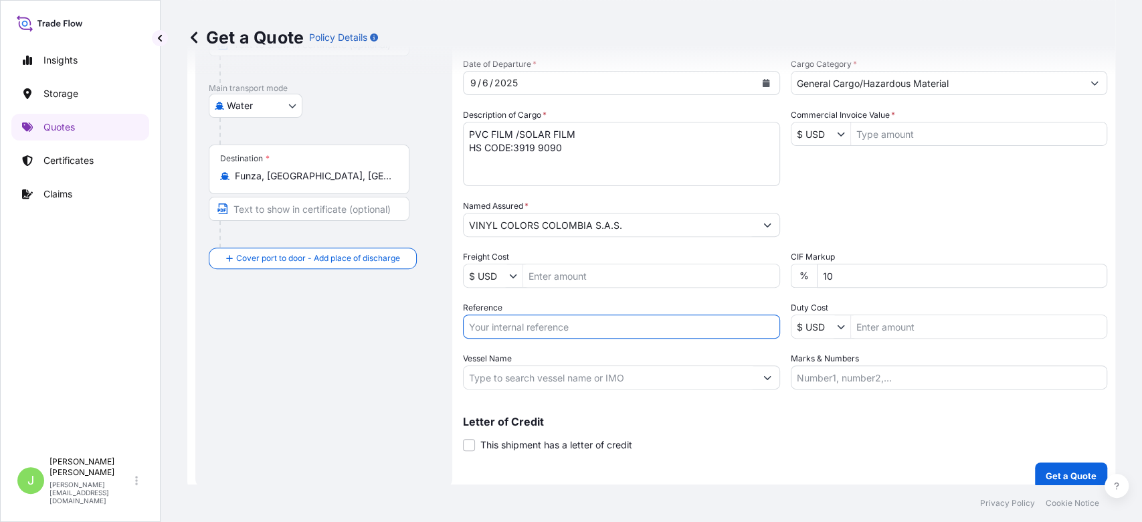
click at [533, 280] on input "Freight Cost" at bounding box center [651, 276] width 256 height 24
type input "1,650"
click at [495, 339] on input "Reference" at bounding box center [621, 327] width 317 height 24
paste input "CO4031154971"
type input "CO4031154971"
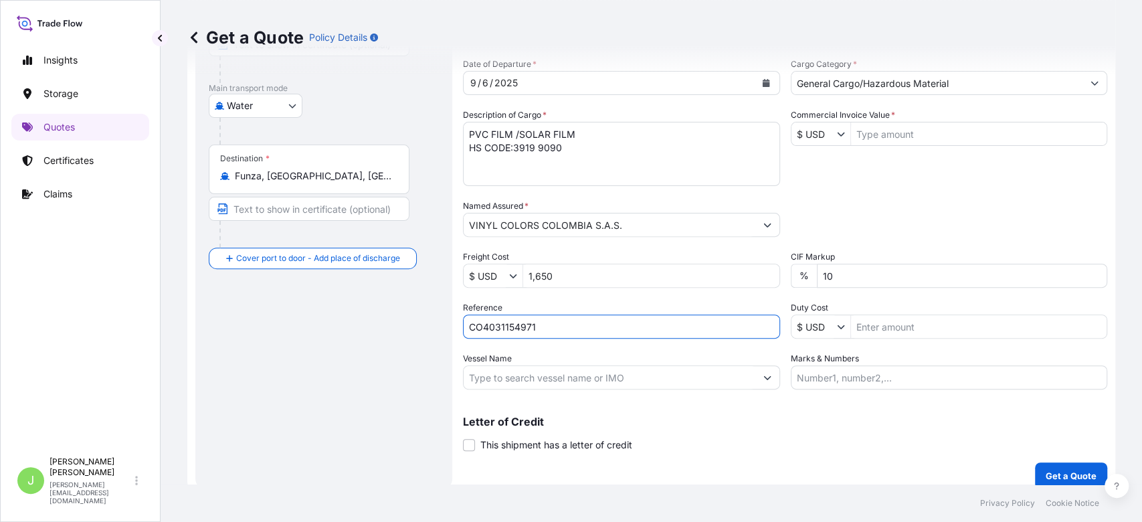
click at [522, 388] on input "Vessel Name" at bounding box center [610, 377] width 292 height 24
paste input "EVER LIBERAL / 0479-067E"
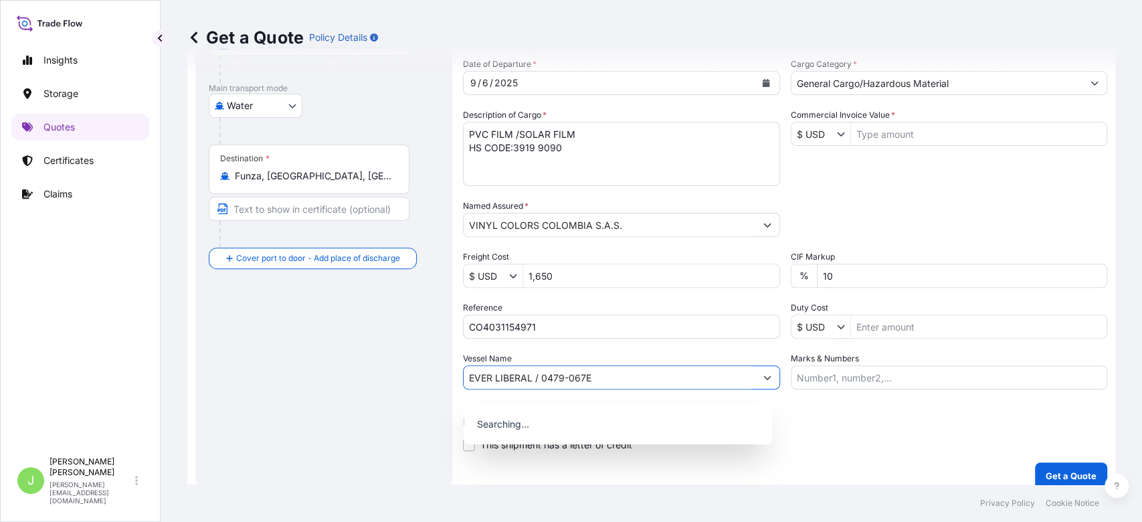
type input "EVER LIBERAL / 0479-067E"
click at [360, 389] on div "Route Details Reset Route Details Cover door to port - Add loading place Place …" at bounding box center [324, 186] width 230 height 579
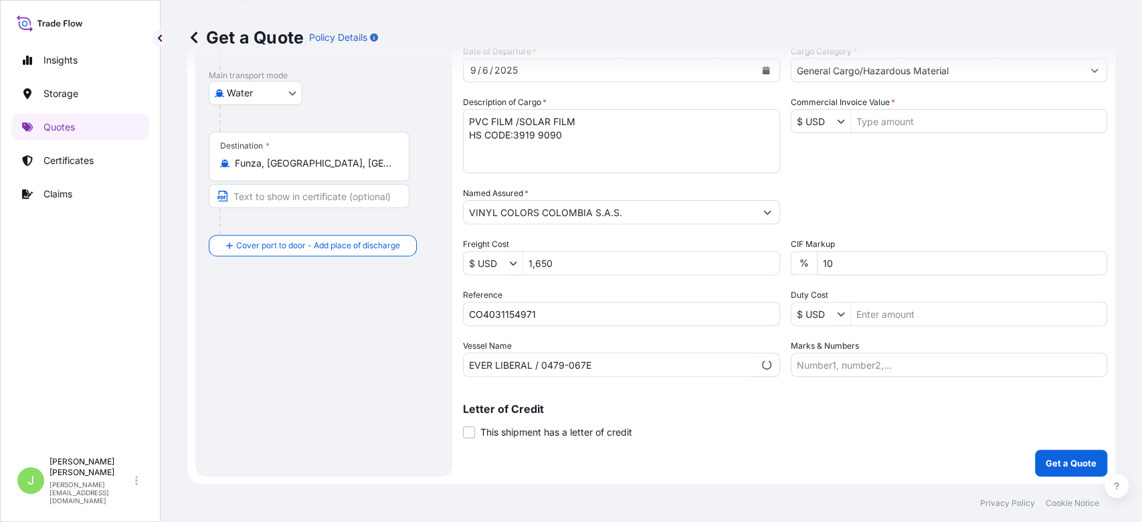
scroll to position [222, 0]
click at [878, 118] on input "Commercial Invoice Value *" at bounding box center [979, 121] width 256 height 24
type input "63,424"
click at [906, 195] on div "Packing Category Type to search a container mode Please select a primary mode o…" at bounding box center [949, 205] width 317 height 37
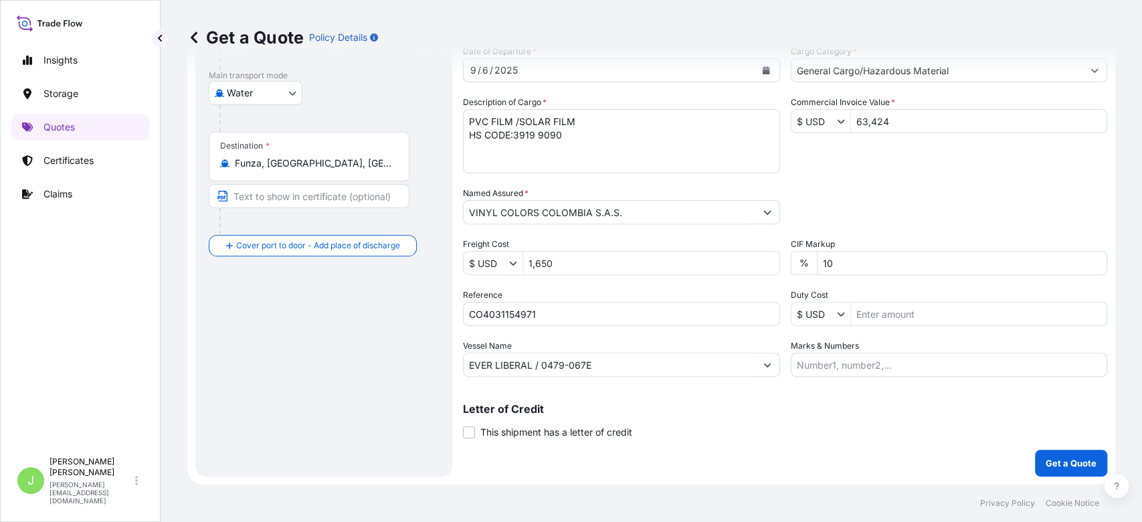
click at [855, 367] on input "Marks & Numbers" at bounding box center [949, 365] width 317 height 24
paste input "CGZSE0031217"
paste input "0.35"
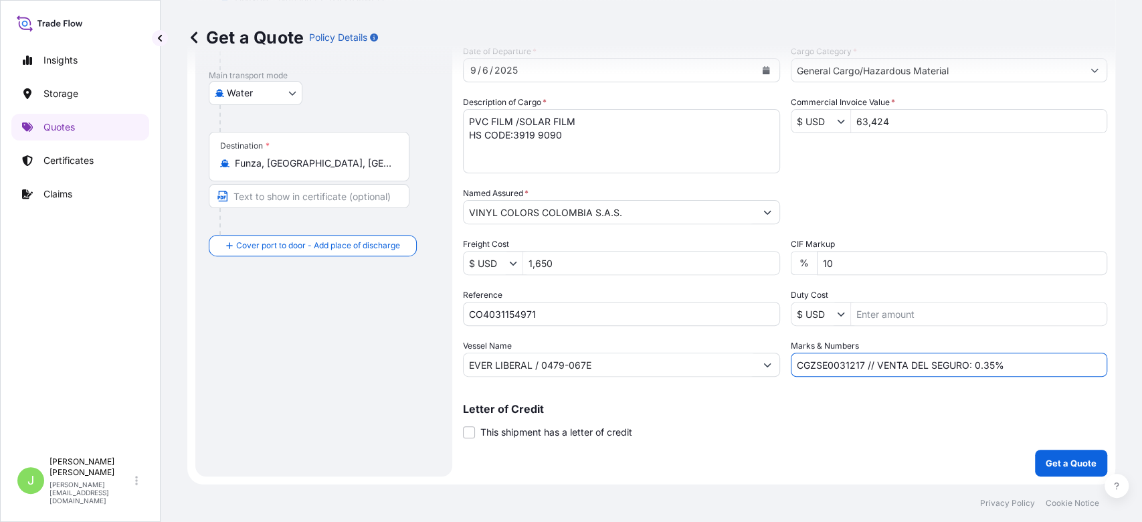
type input "CGZSE0031217 // VENTA DEL SEGURO: 0.35%"
click at [1035, 450] on button "Get a Quote" at bounding box center [1071, 463] width 72 height 27
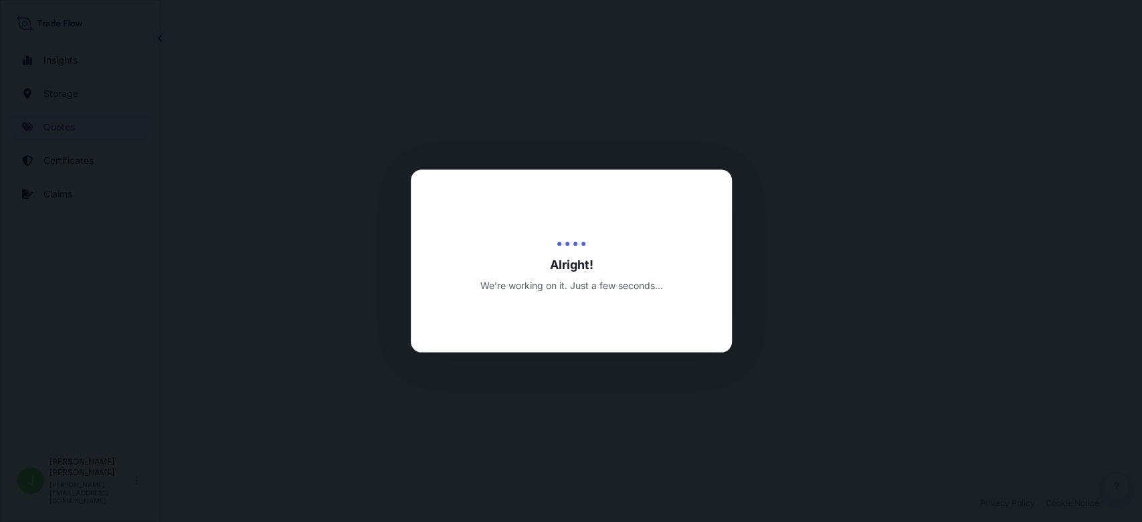
select select "Water"
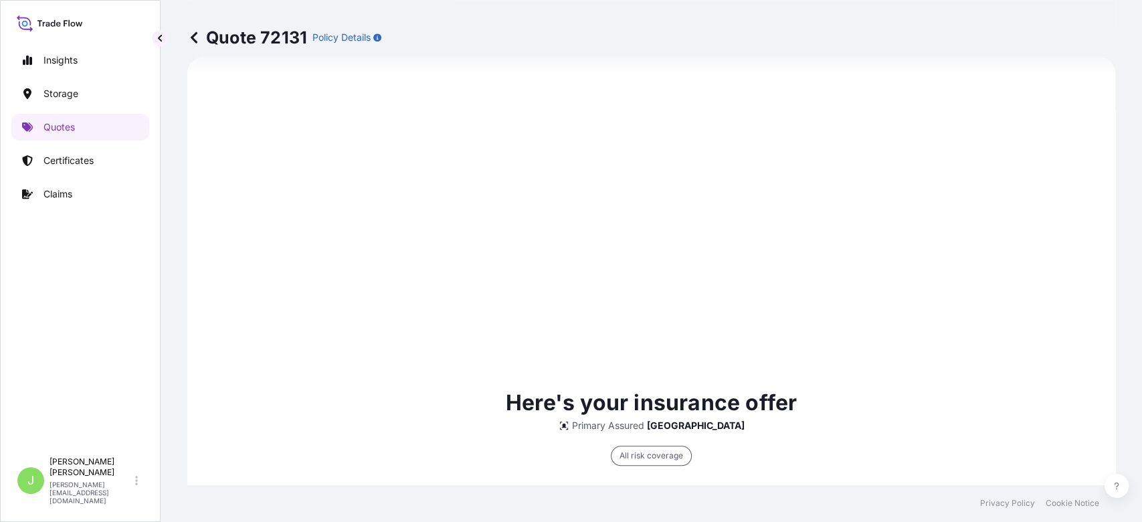
scroll to position [1017, 0]
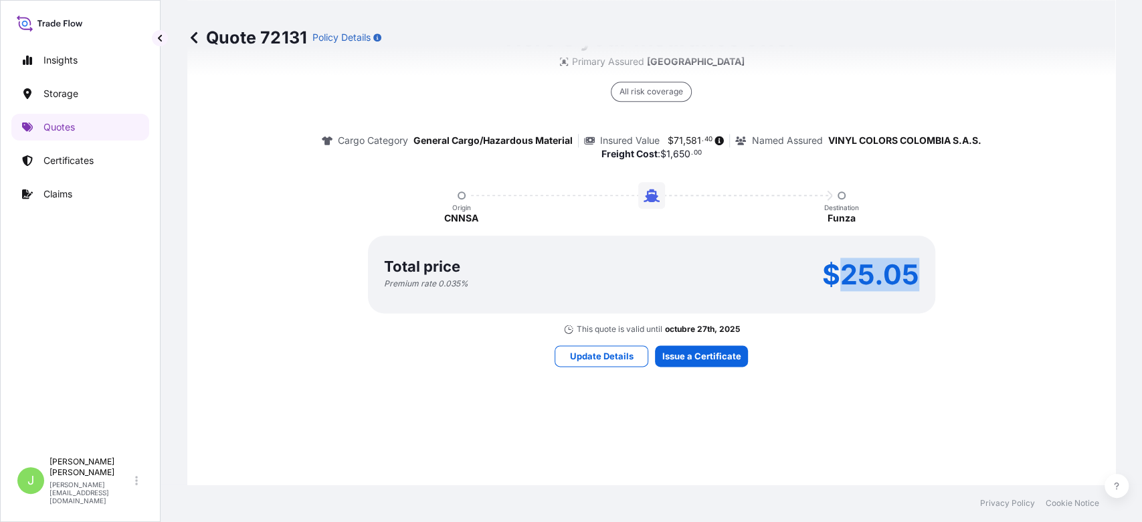
drag, startPoint x: 837, startPoint y: 293, endPoint x: 908, endPoint y: 290, distance: 71.0
click at [908, 285] on p "$25.05" at bounding box center [871, 274] width 97 height 21
copy p "25.05"
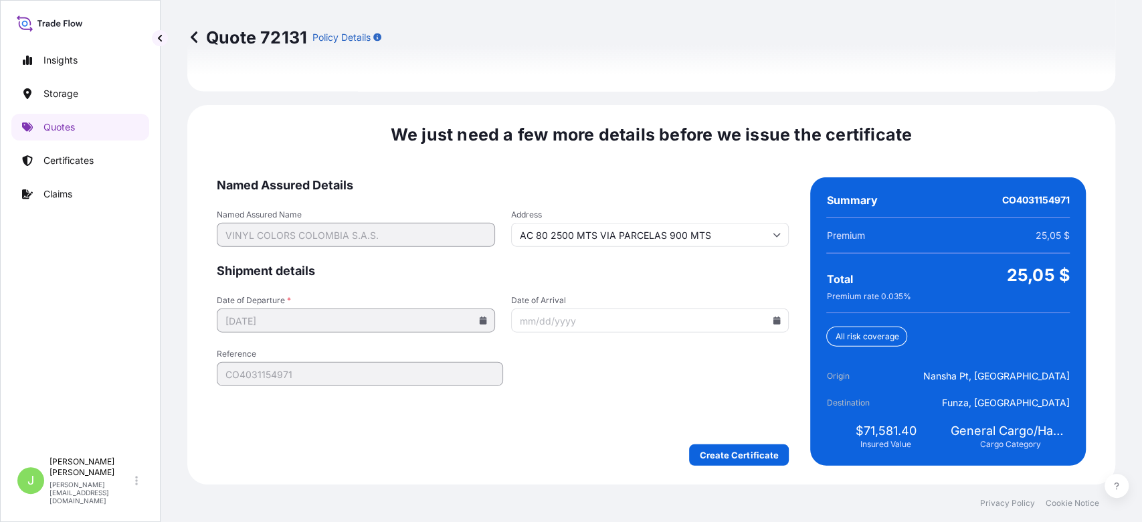
scroll to position [2034, 0]
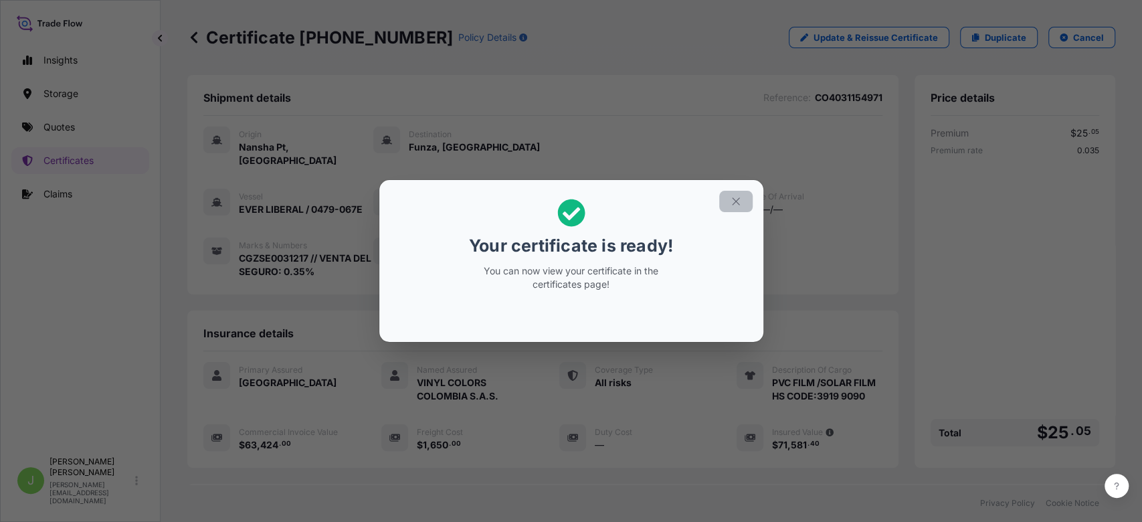
click at [732, 207] on icon "button" at bounding box center [736, 201] width 12 height 12
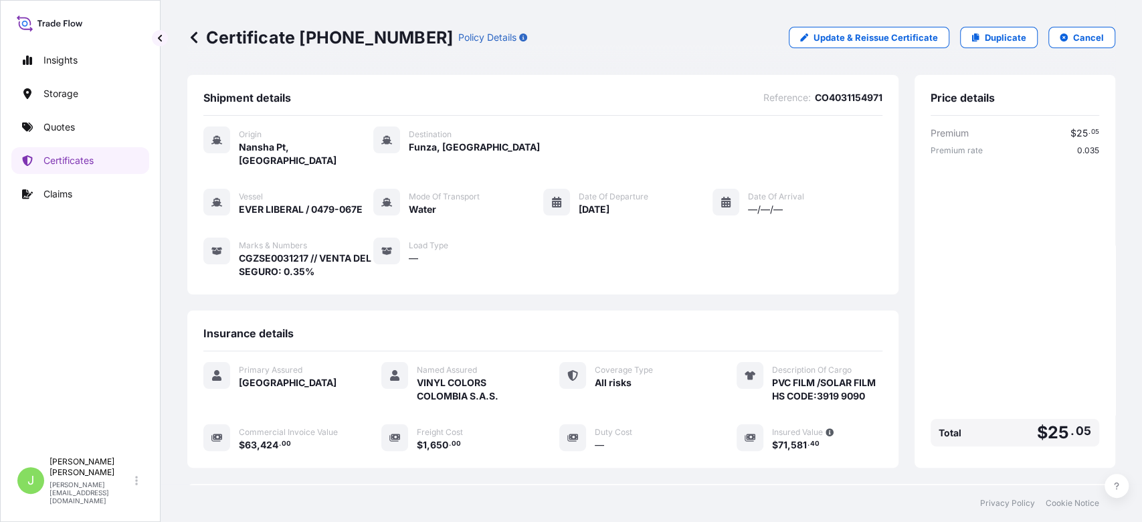
click at [355, 42] on p "Certificate 31619-439-1" at bounding box center [320, 37] width 266 height 21
copy p "Certificate 31619-439-1"
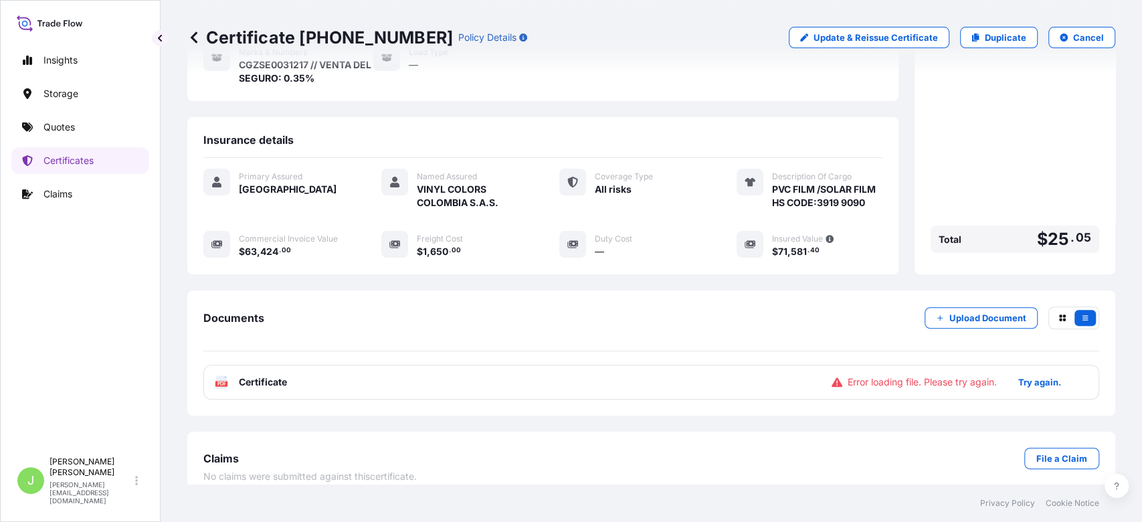
click at [307, 366] on div "PDF Certificate Error loading file. Please try again. Try again." at bounding box center [651, 382] width 896 height 35
click at [278, 375] on span "Certificate" at bounding box center [263, 381] width 48 height 13
click at [258, 375] on span "Certificate" at bounding box center [263, 381] width 48 height 13
click at [1027, 375] on p "Try again." at bounding box center [1040, 381] width 43 height 13
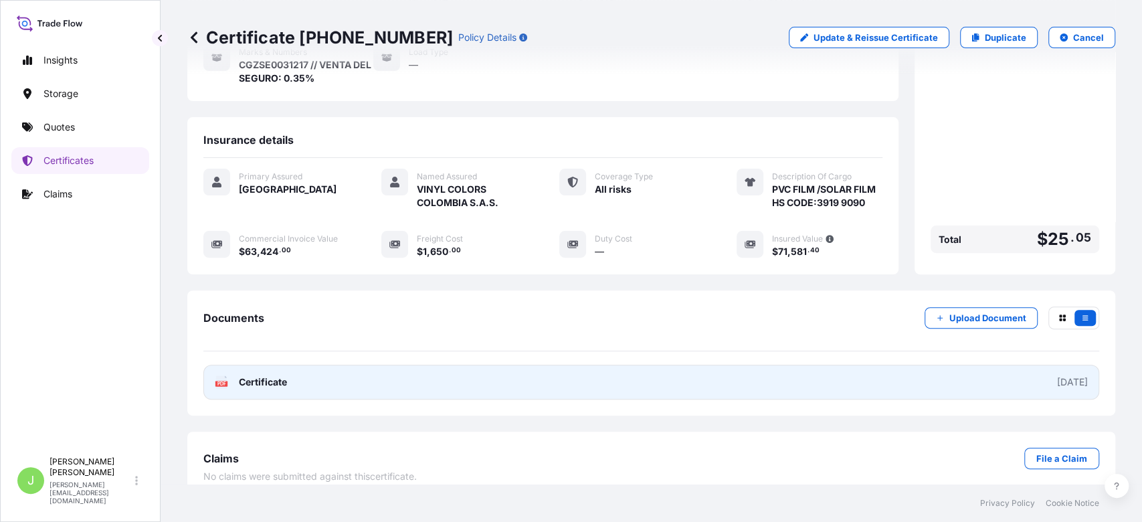
click at [996, 367] on link "PDF Certificate 2025-09-27" at bounding box center [651, 382] width 896 height 35
